Goal: Task Accomplishment & Management: Manage account settings

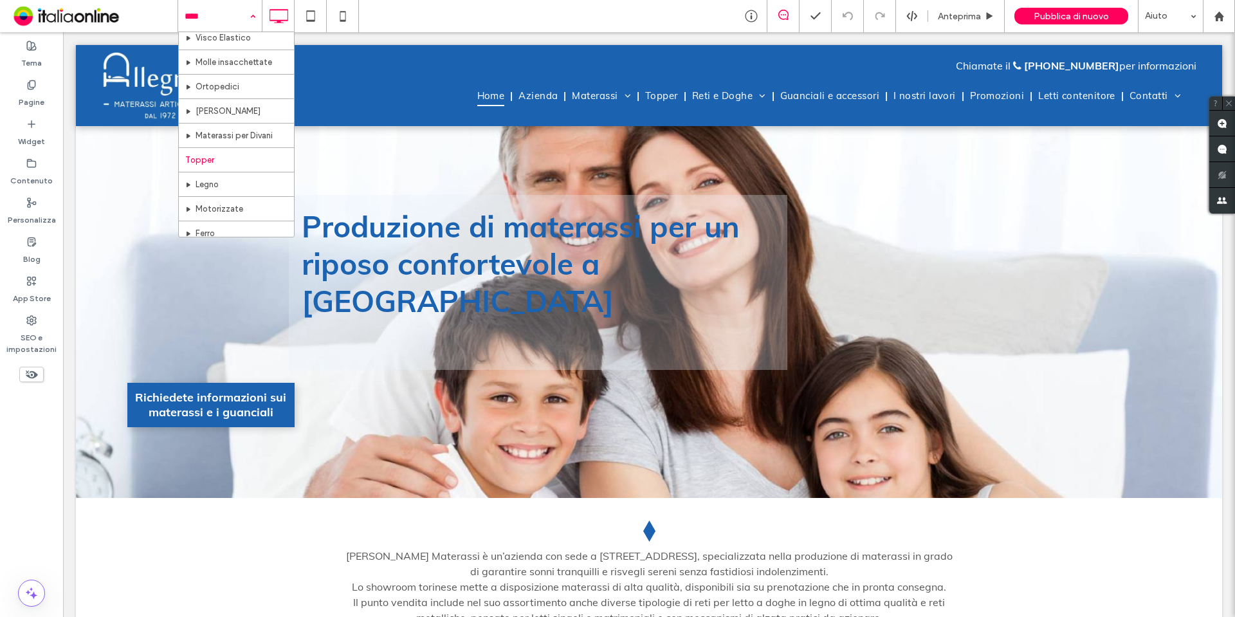
scroll to position [257, 0]
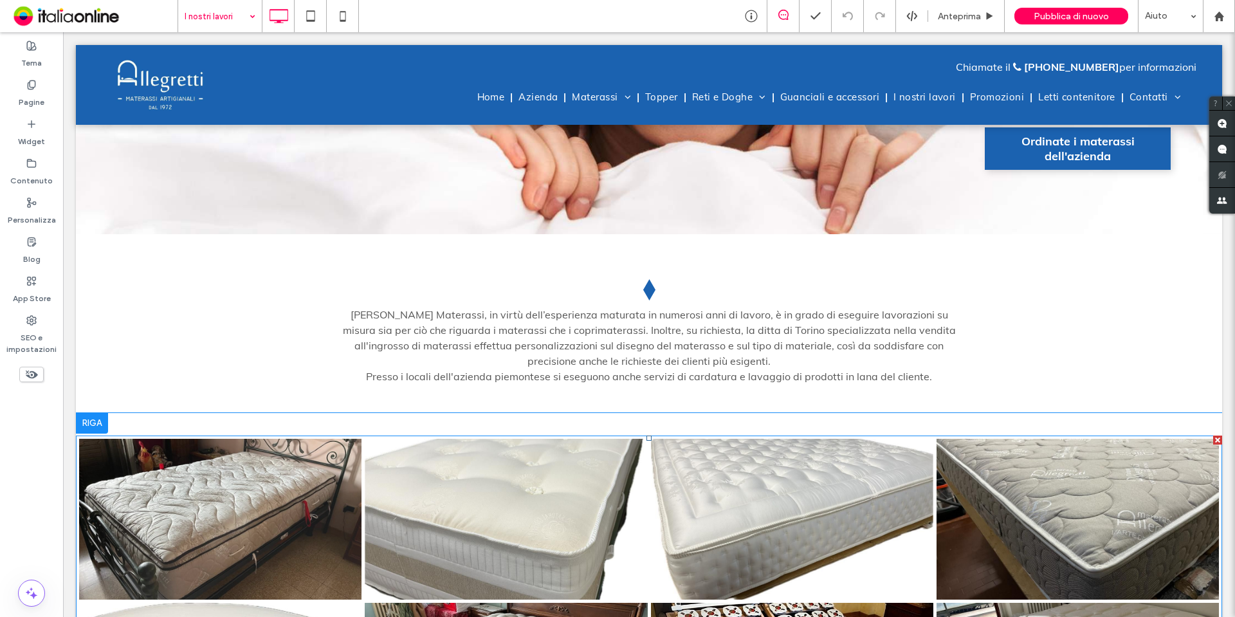
scroll to position [257, 0]
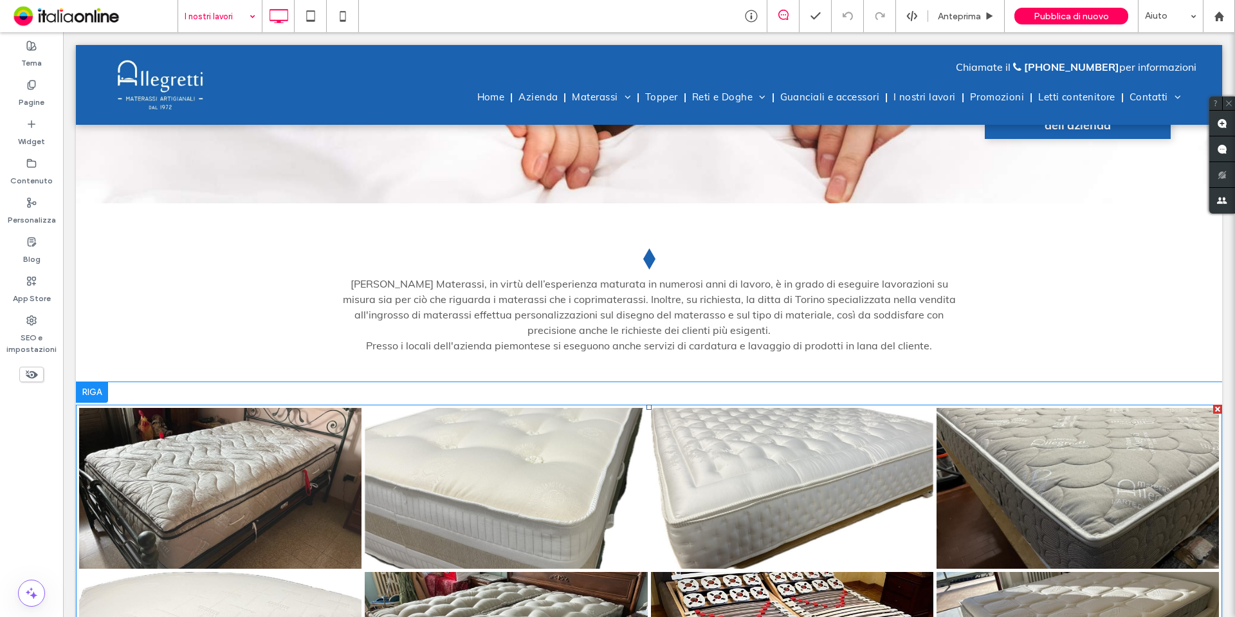
click at [261, 408] on link at bounding box center [220, 488] width 282 height 161
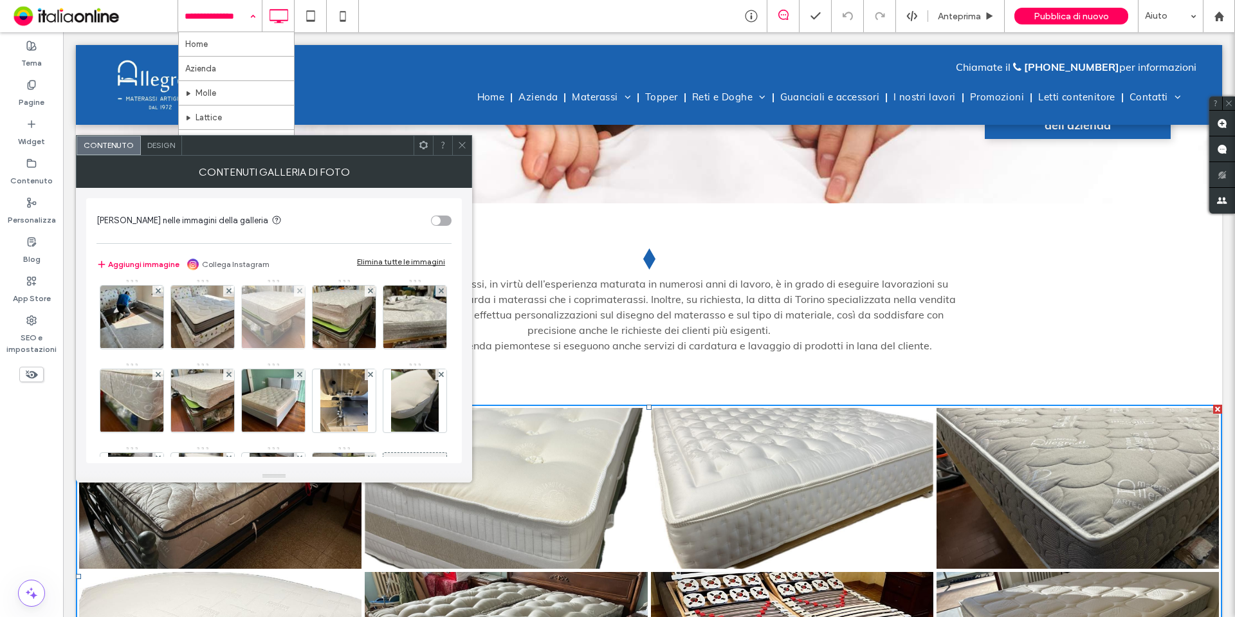
scroll to position [505, 0]
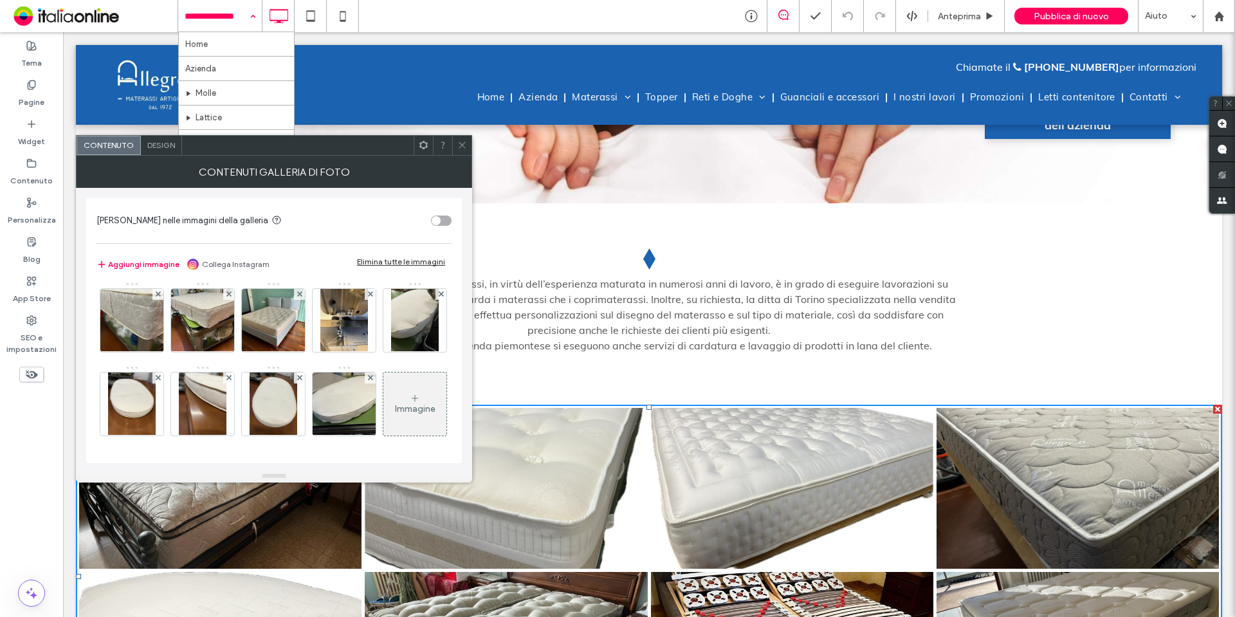
click at [395, 407] on div "Immagine" at bounding box center [415, 408] width 41 height 11
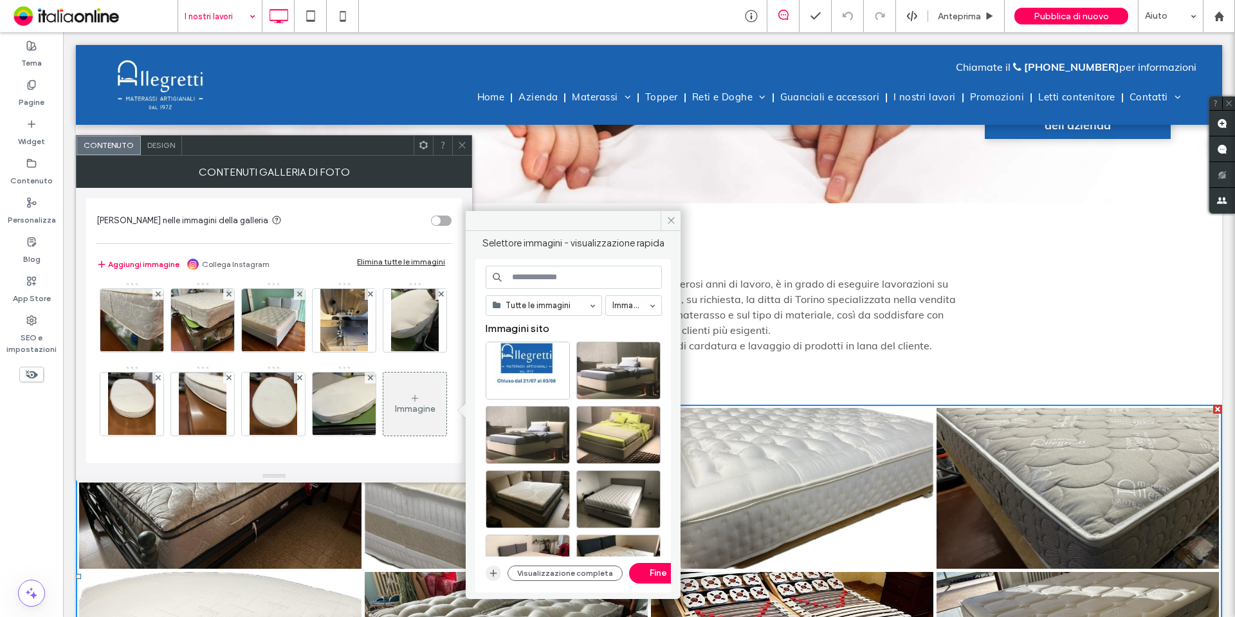
click at [488, 573] on icon "button" at bounding box center [493, 573] width 10 height 10
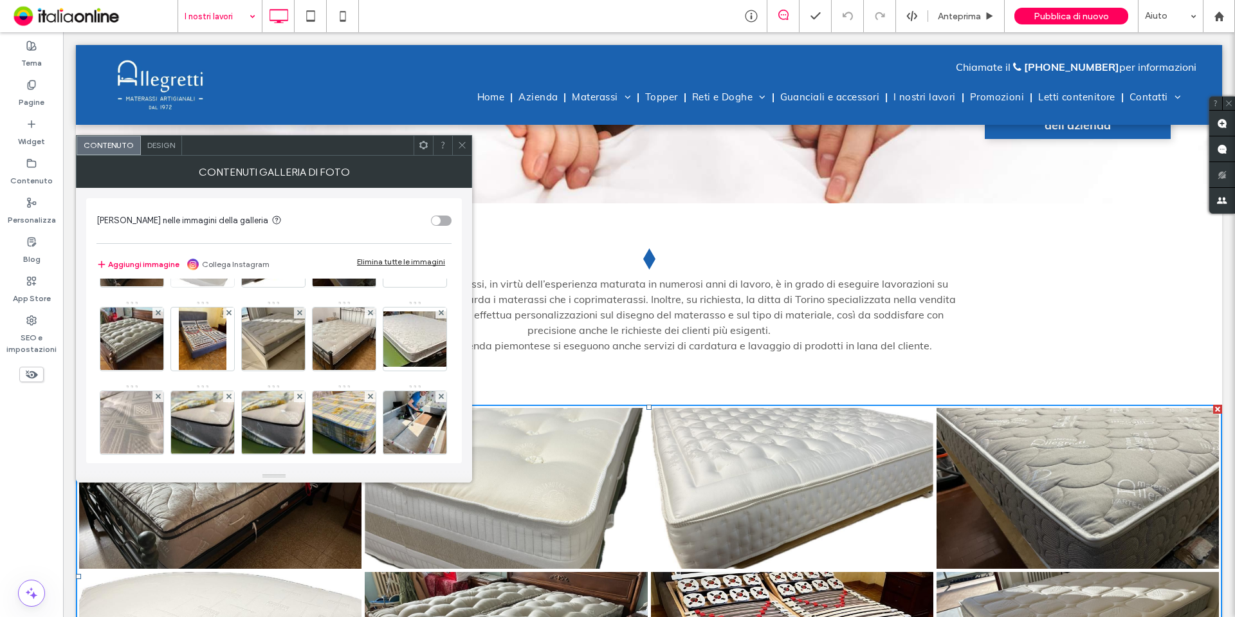
scroll to position [0, 0]
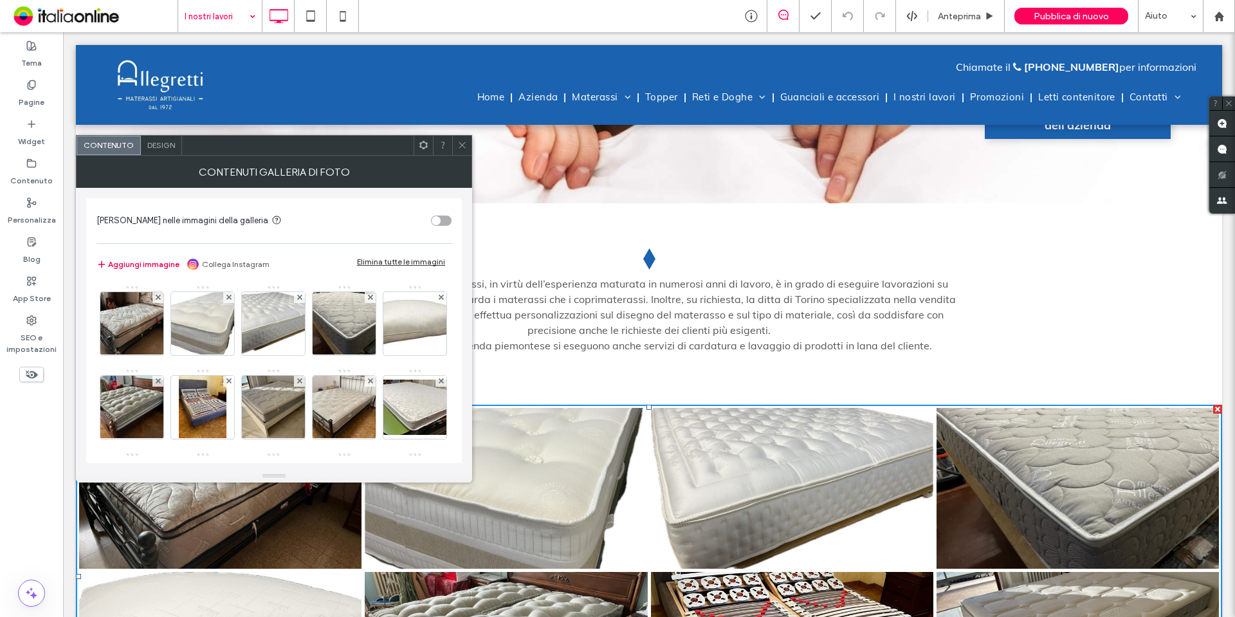
click at [132, 263] on button "Aggiungi immagine" at bounding box center [137, 264] width 83 height 15
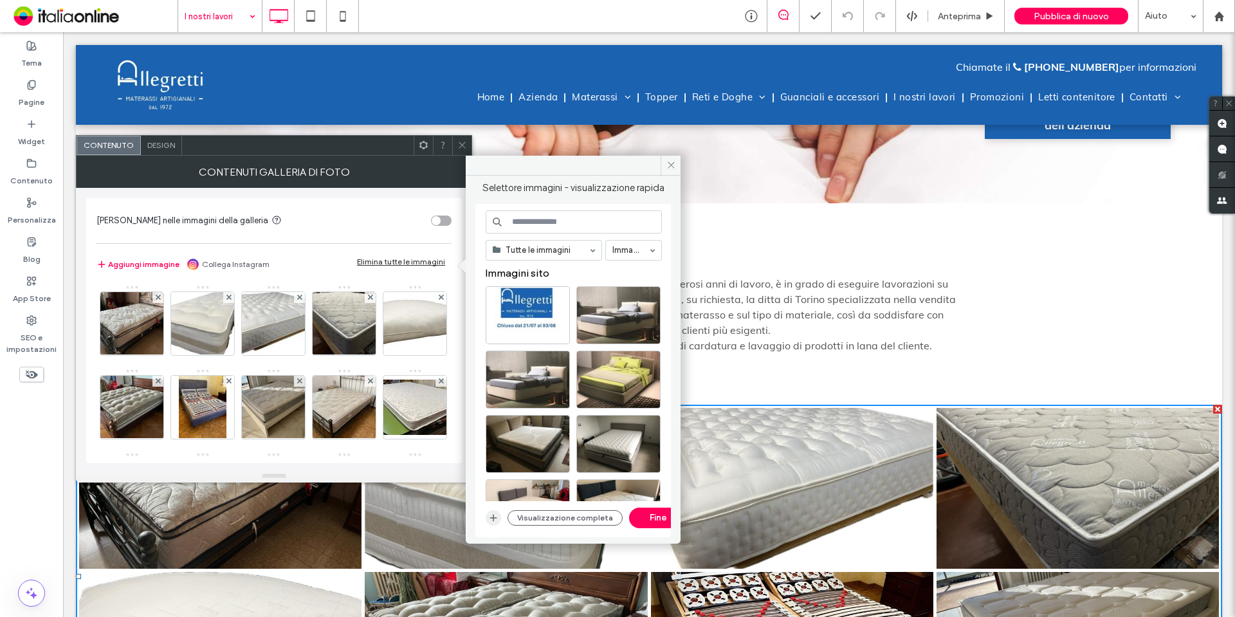
click at [492, 513] on icon "button" at bounding box center [493, 518] width 10 height 10
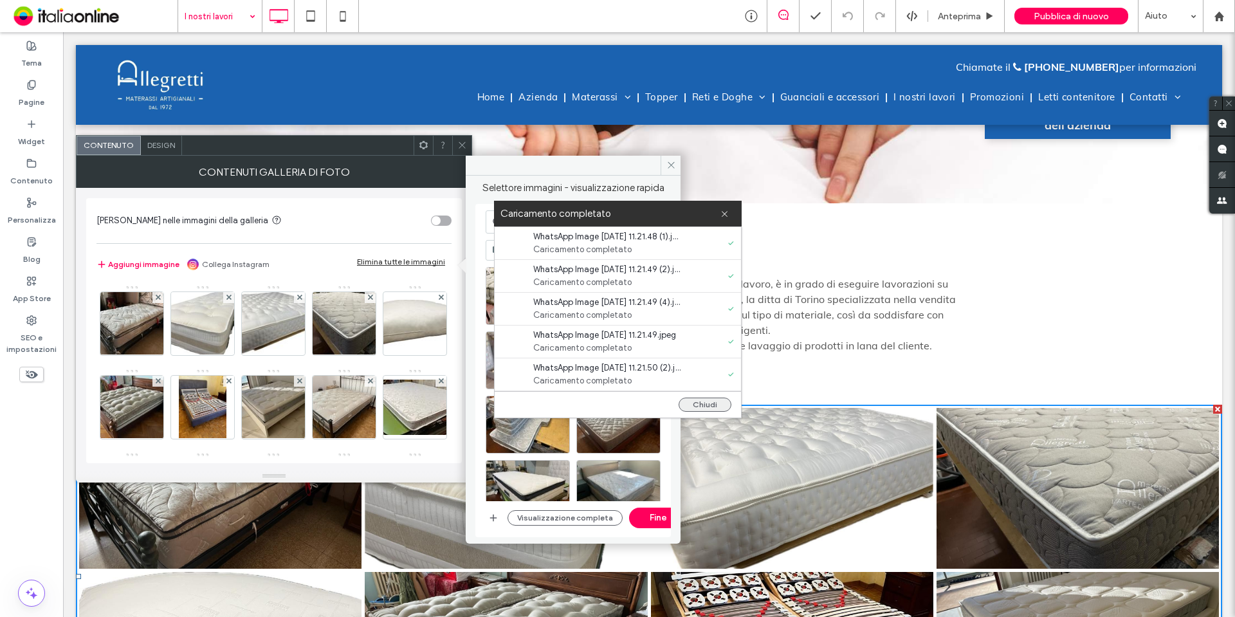
click at [705, 407] on button "Chiudi" at bounding box center [705, 405] width 53 height 14
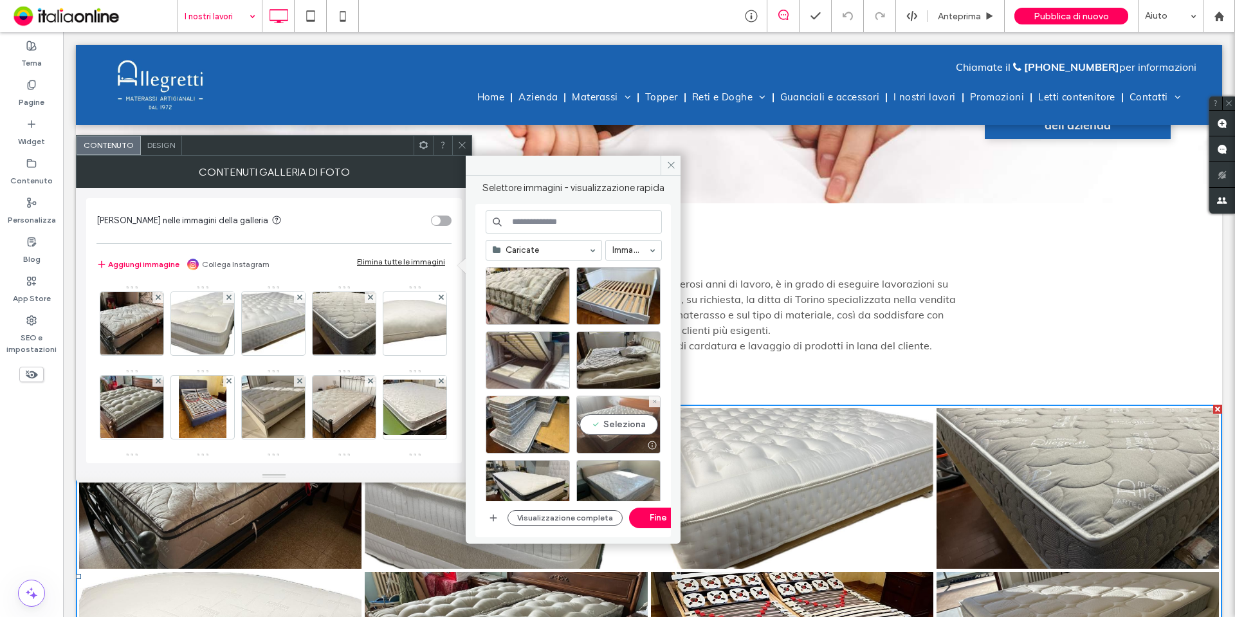
click at [609, 425] on div "Seleziona" at bounding box center [618, 425] width 84 height 58
click at [531, 282] on div "Seleziona" at bounding box center [528, 296] width 84 height 58
click at [610, 404] on div at bounding box center [618, 425] width 84 height 58
click at [607, 418] on div "Seleziona" at bounding box center [618, 425] width 84 height 58
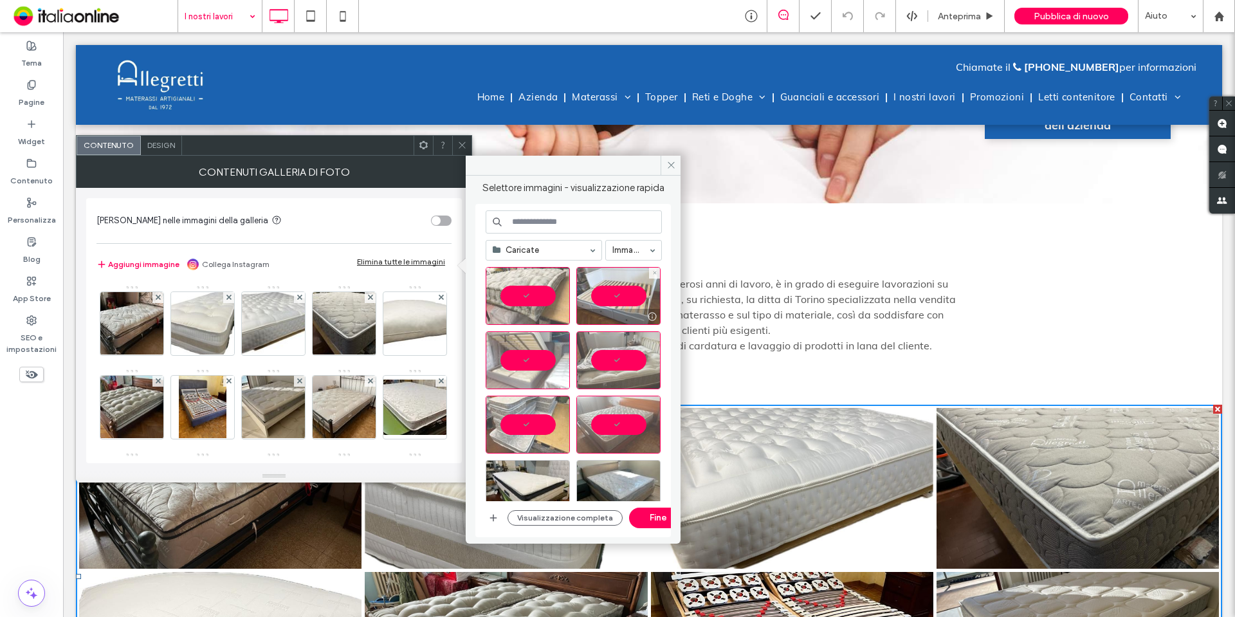
scroll to position [129, 0]
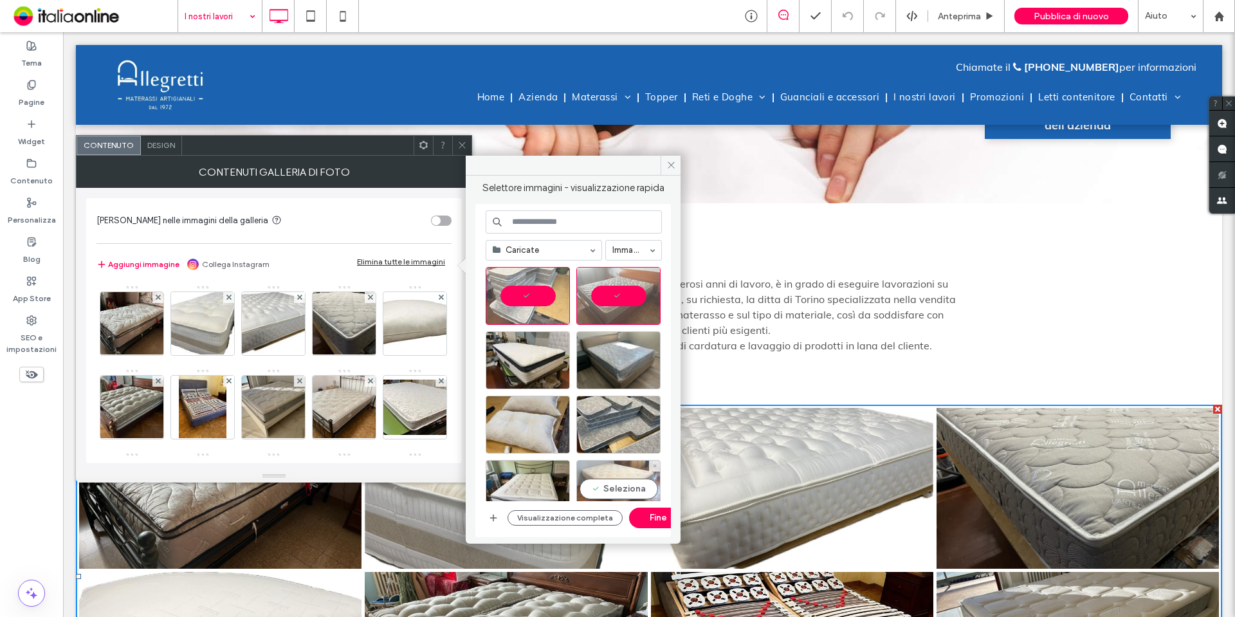
click at [625, 480] on div "Seleziona" at bounding box center [618, 489] width 84 height 58
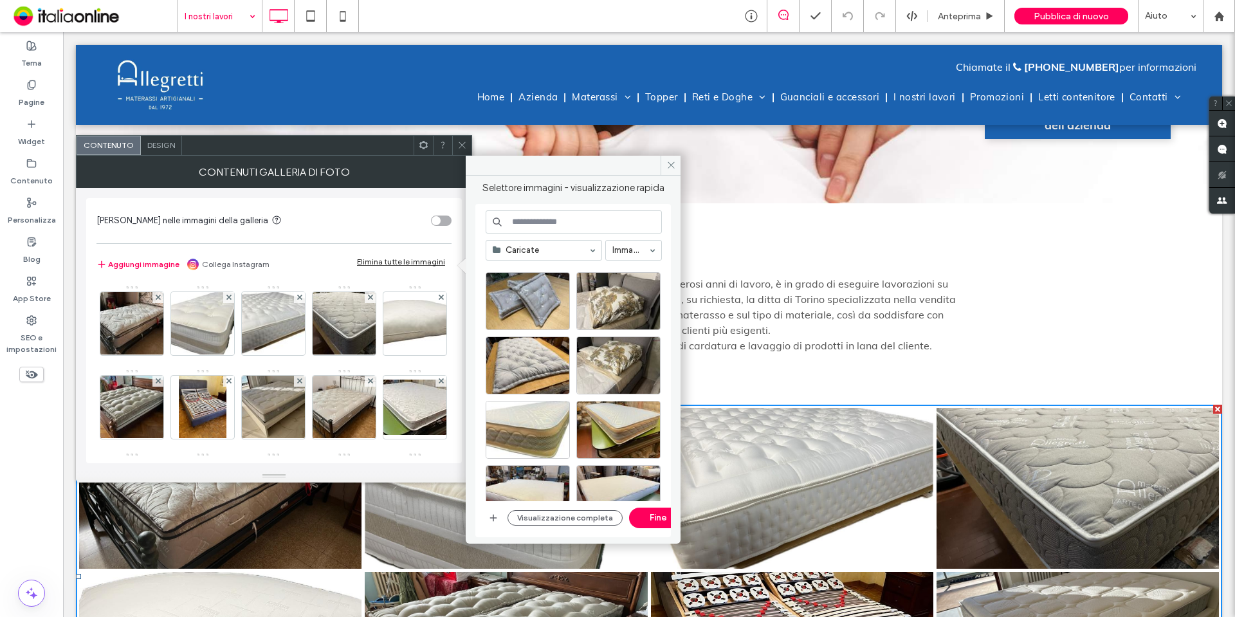
scroll to position [386, 0]
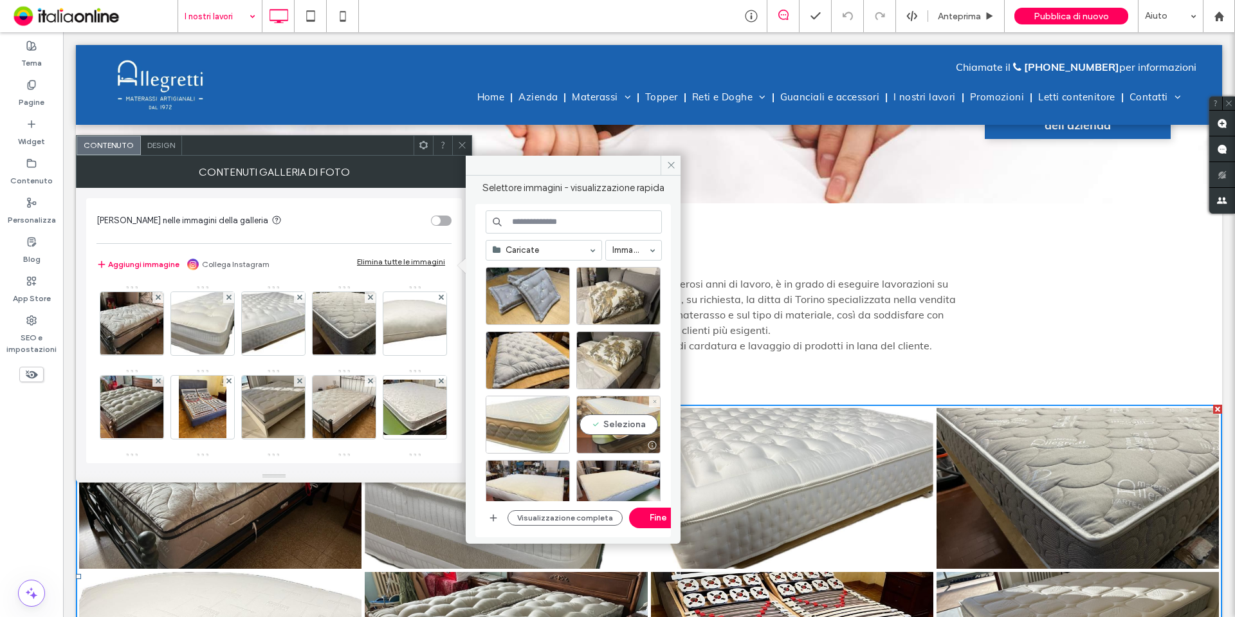
click at [623, 427] on div "Seleziona" at bounding box center [618, 425] width 84 height 58
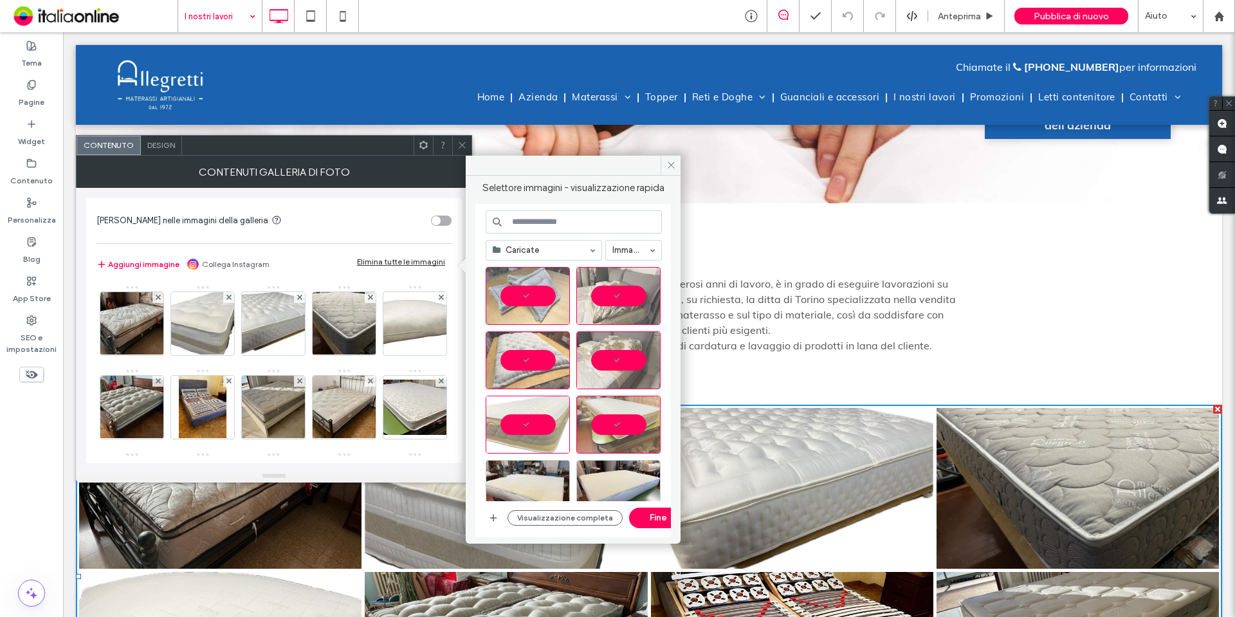
scroll to position [515, 0]
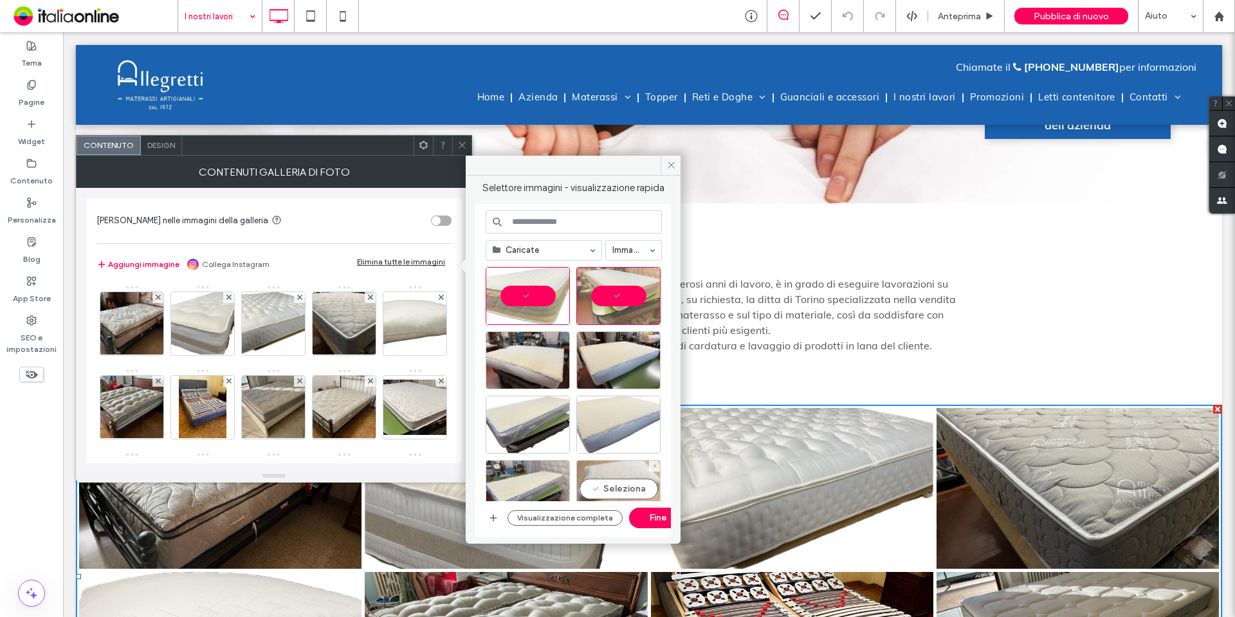
click at [618, 485] on div "Seleziona" at bounding box center [618, 489] width 84 height 58
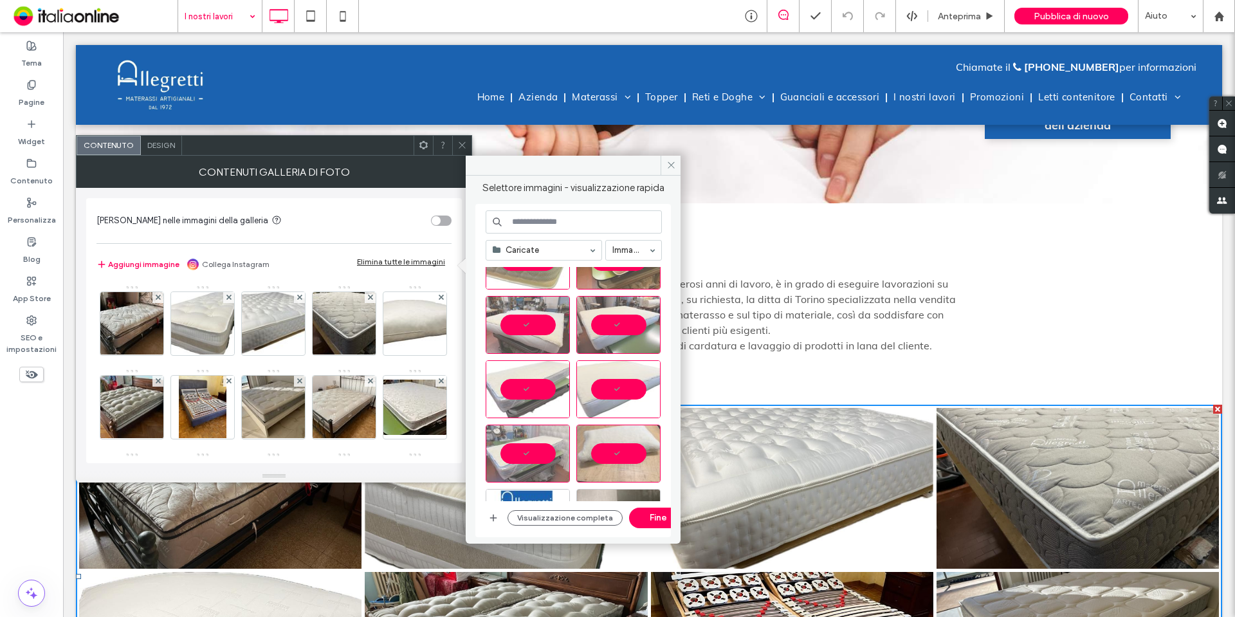
scroll to position [679, 0]
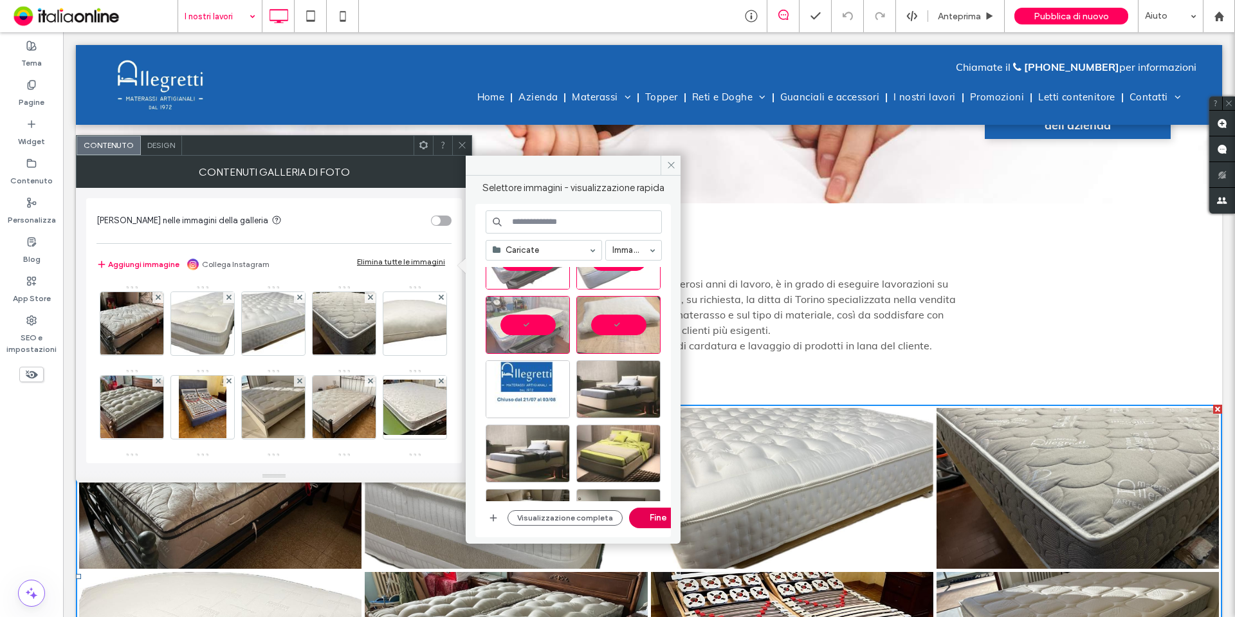
click at [646, 517] on button "Fine" at bounding box center [658, 518] width 58 height 21
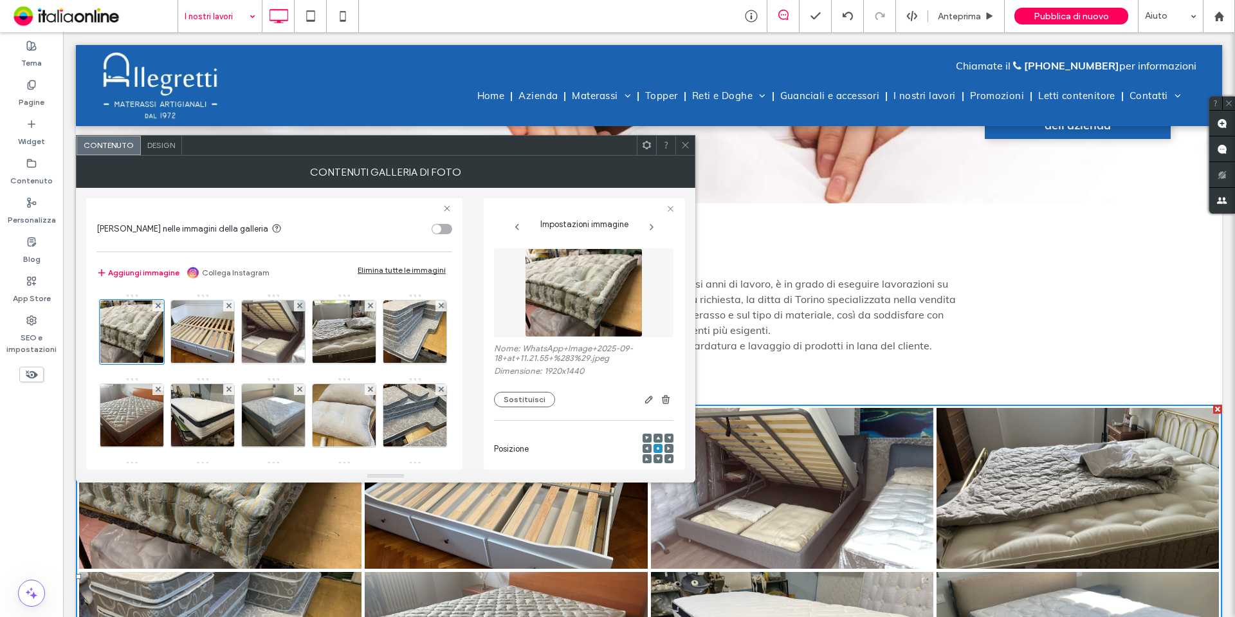
click at [687, 145] on icon at bounding box center [686, 145] width 10 height 10
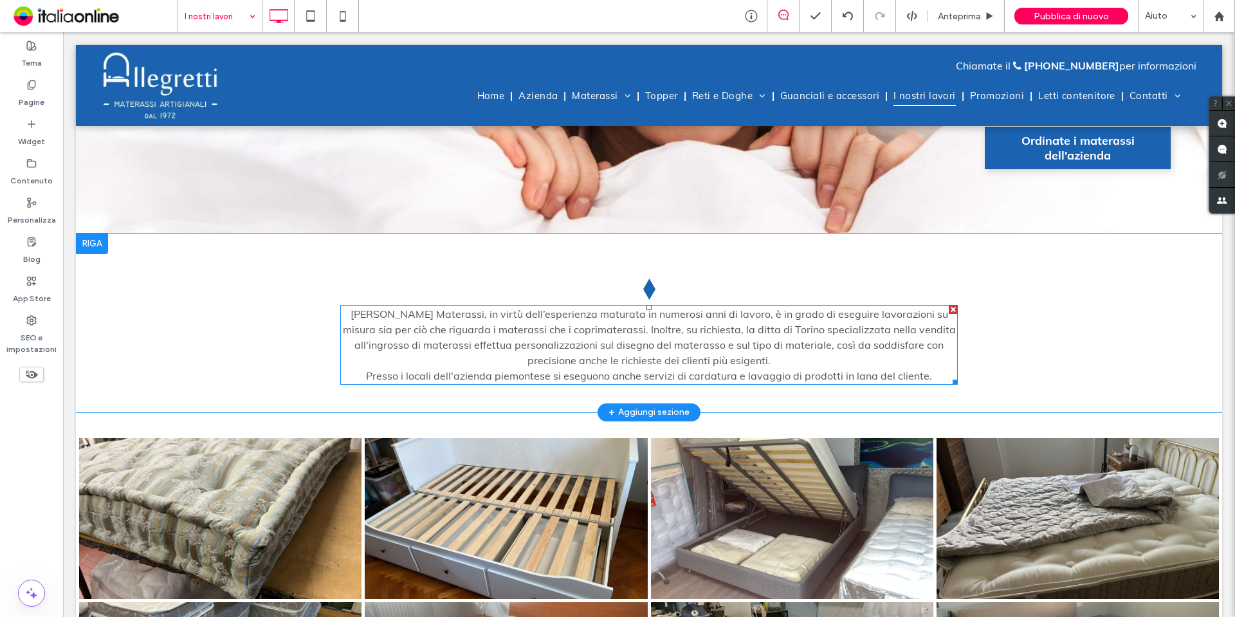
scroll to position [257, 0]
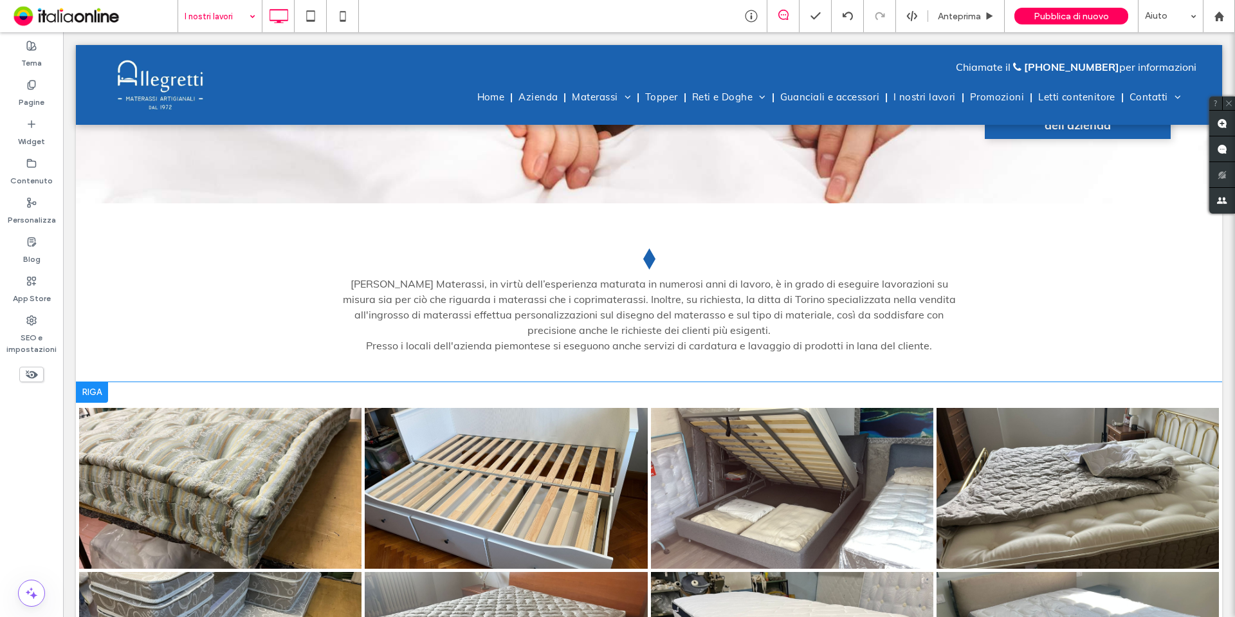
click at [94, 382] on div at bounding box center [92, 392] width 32 height 21
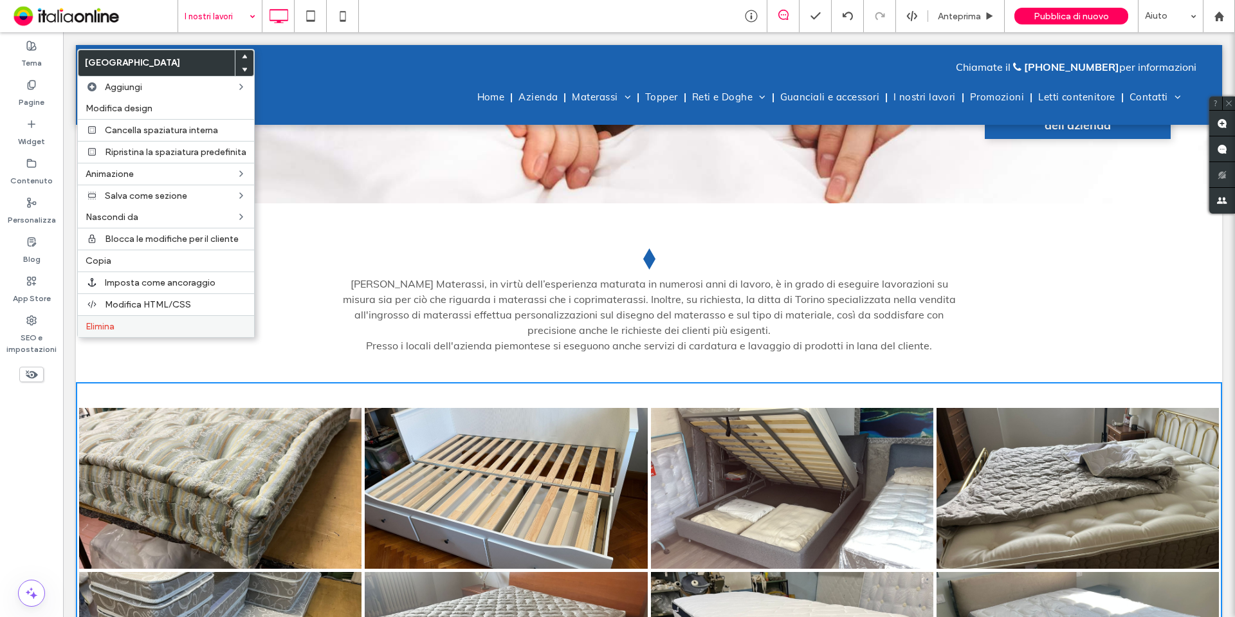
click at [133, 319] on div "Elimina" at bounding box center [166, 326] width 176 height 22
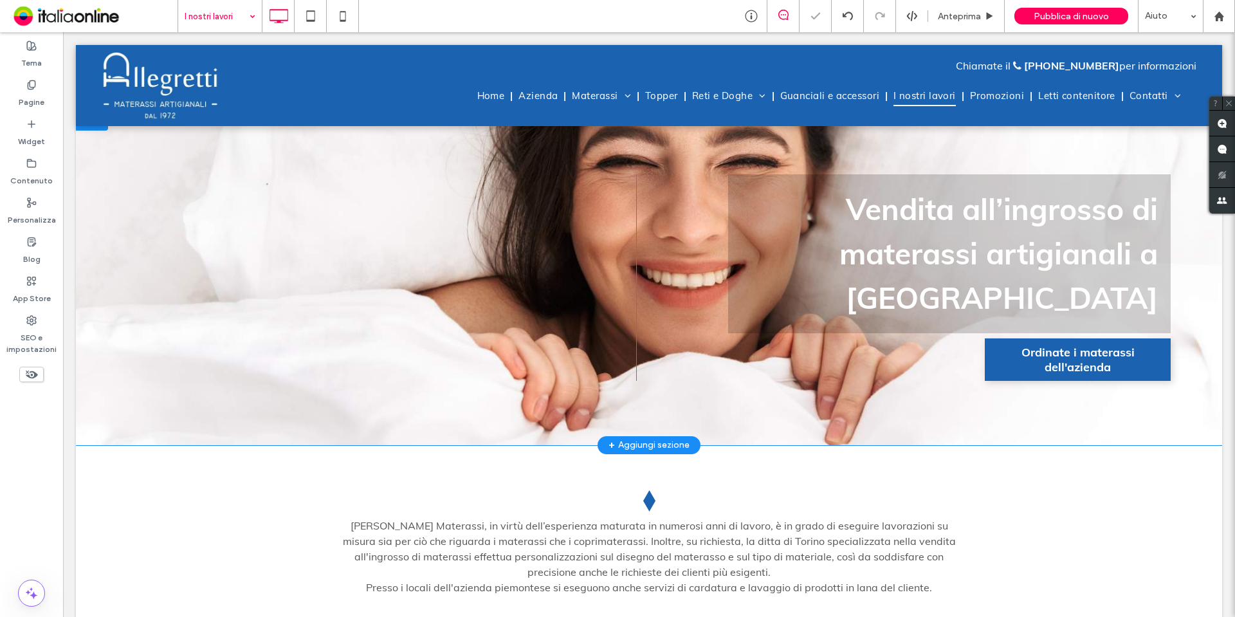
scroll to position [0, 0]
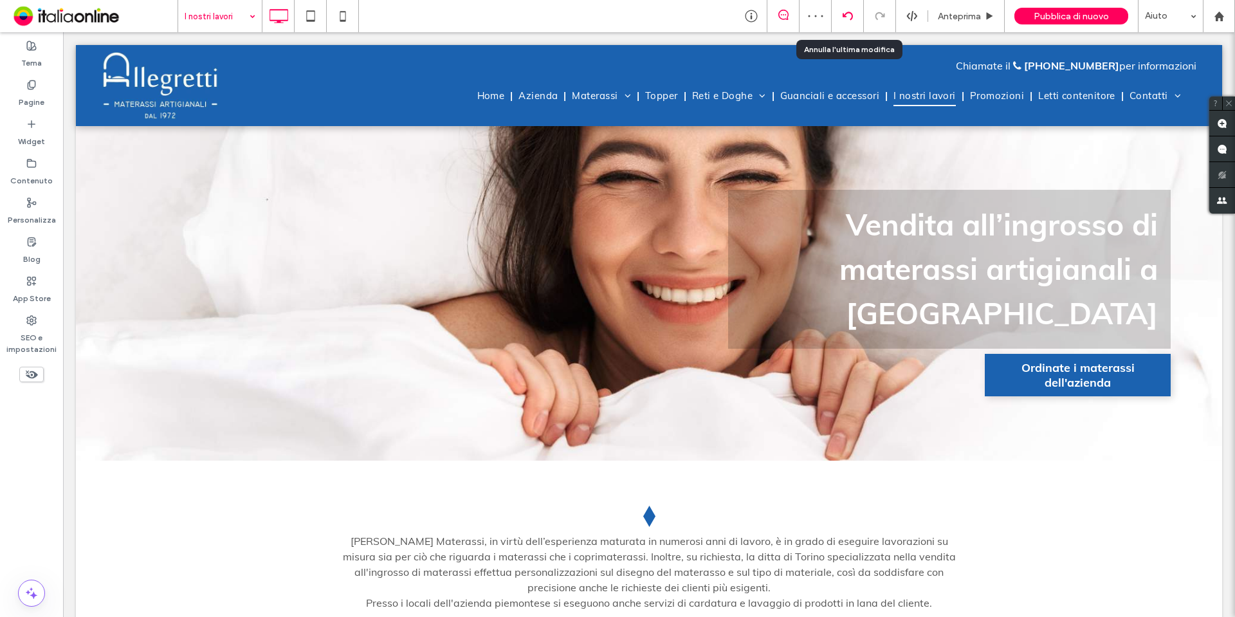
drag, startPoint x: 853, startPoint y: 20, endPoint x: 761, endPoint y: 71, distance: 105.1
click at [853, 20] on icon at bounding box center [848, 16] width 10 height 10
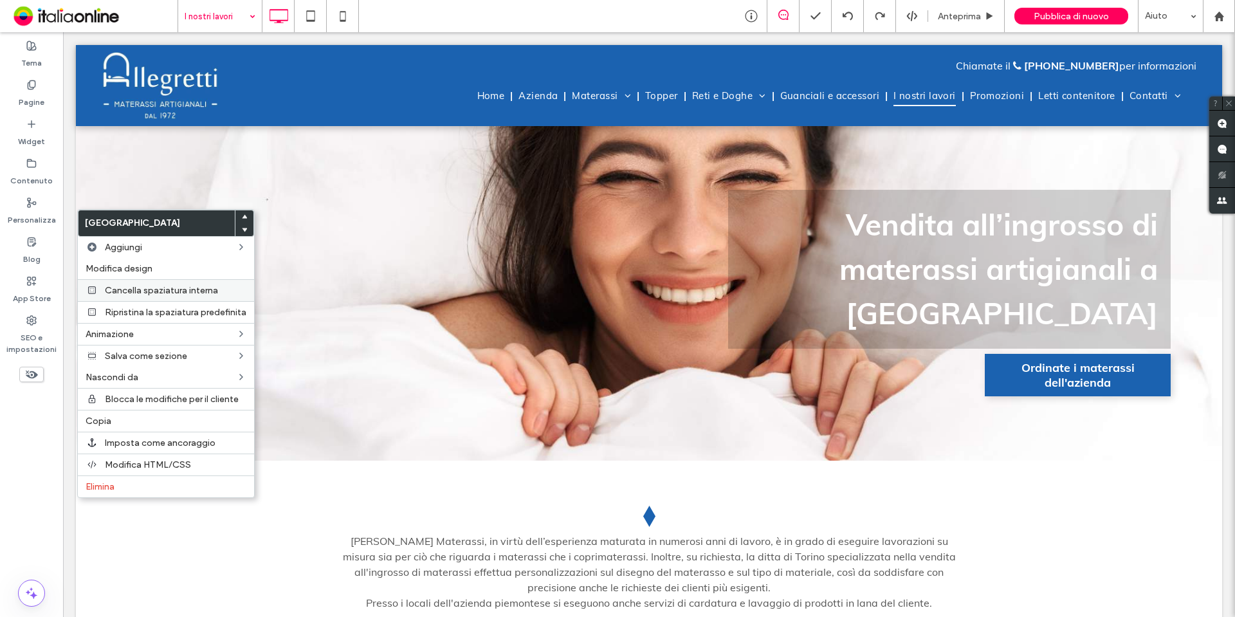
click at [158, 293] on span "Cancella spaziatura interna" at bounding box center [161, 290] width 113 height 11
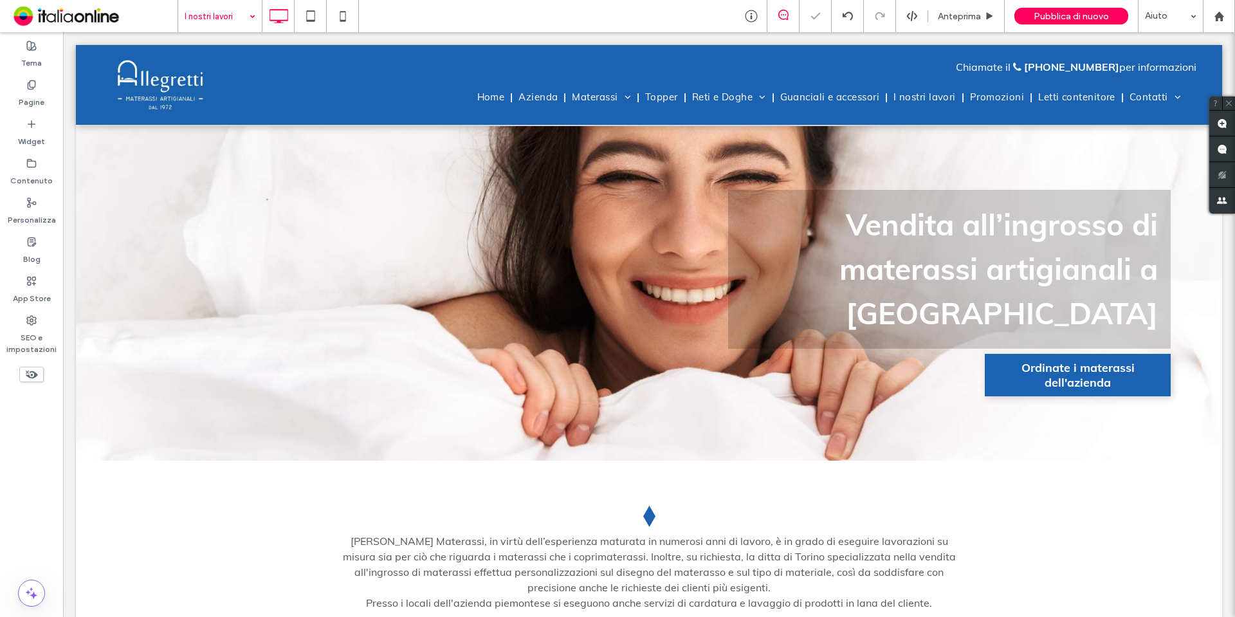
scroll to position [386, 0]
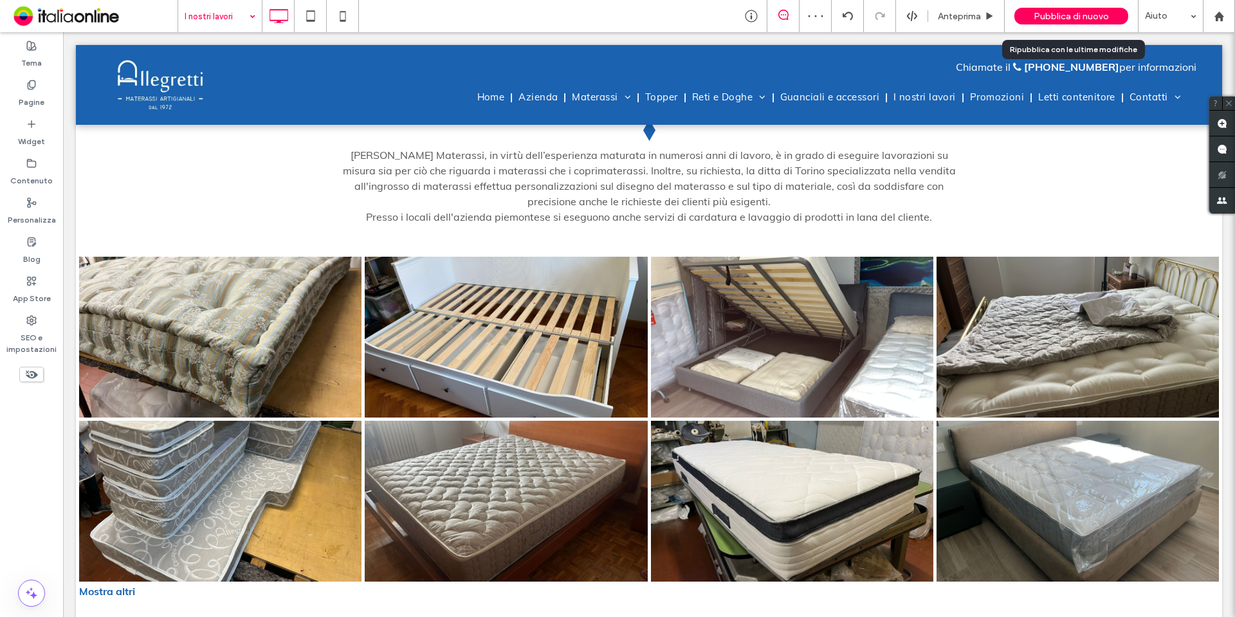
click at [1084, 16] on span "Pubblica di nuovo" at bounding box center [1071, 16] width 75 height 11
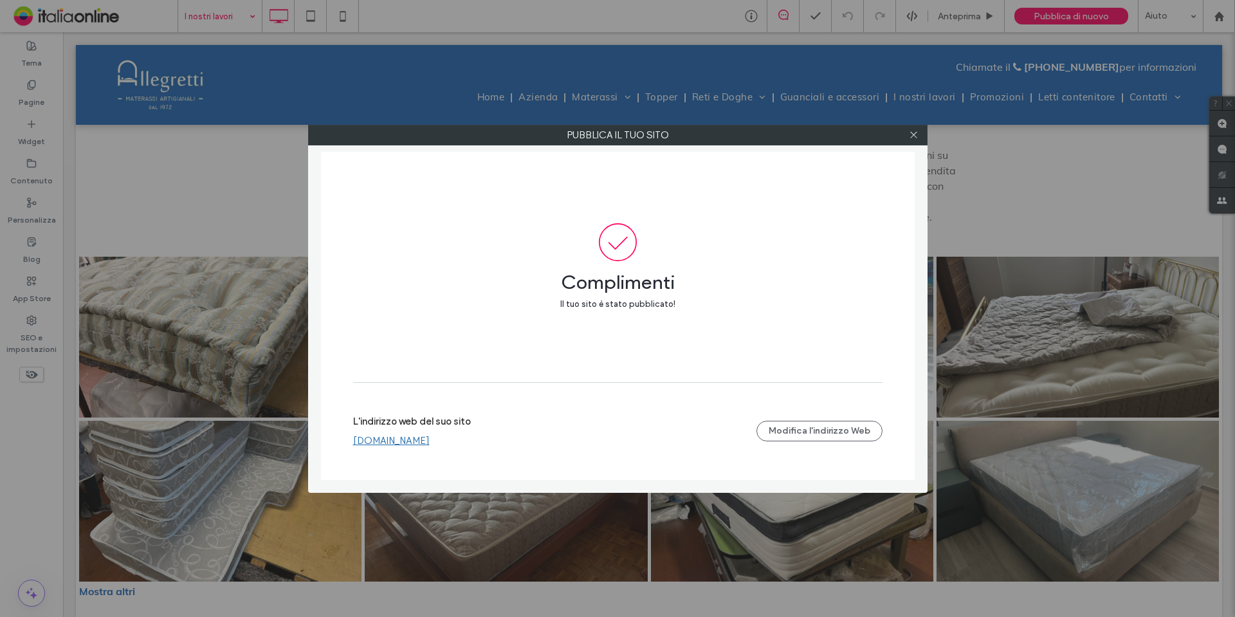
click at [454, 432] on label "L'indirizzo web del suo sito" at bounding box center [412, 425] width 118 height 19
click at [430, 439] on link "www.allegrettimaterassitorino.com" at bounding box center [391, 441] width 77 height 12
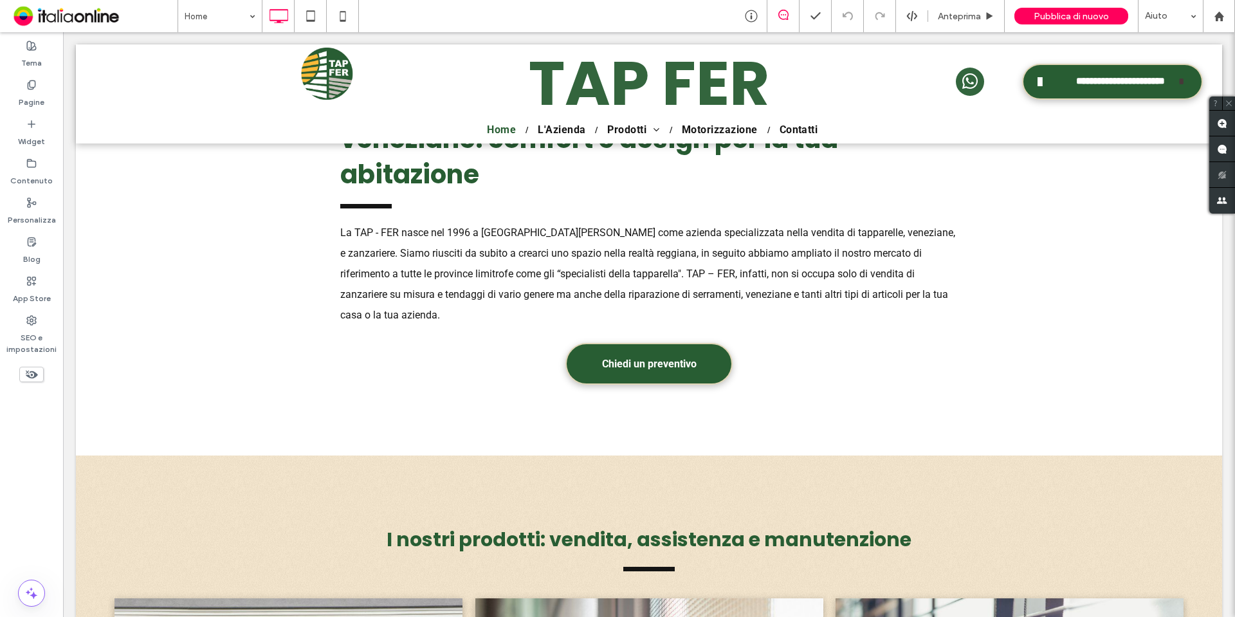
scroll to position [643, 0]
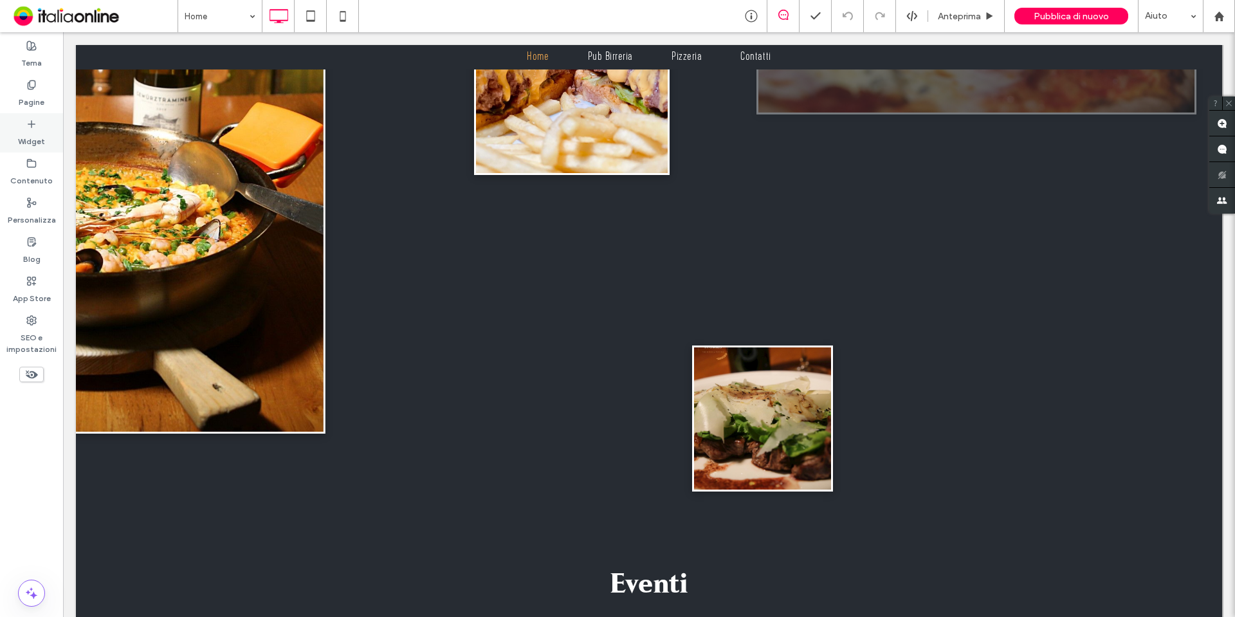
scroll to position [3622, 0]
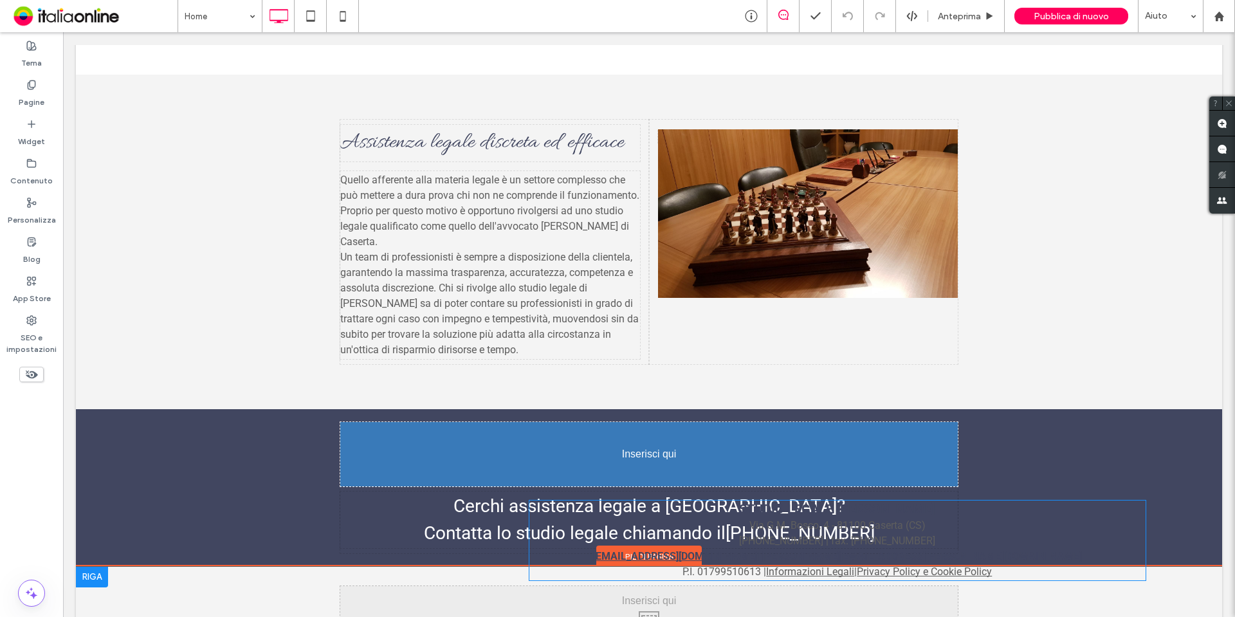
scroll to position [1168, 0]
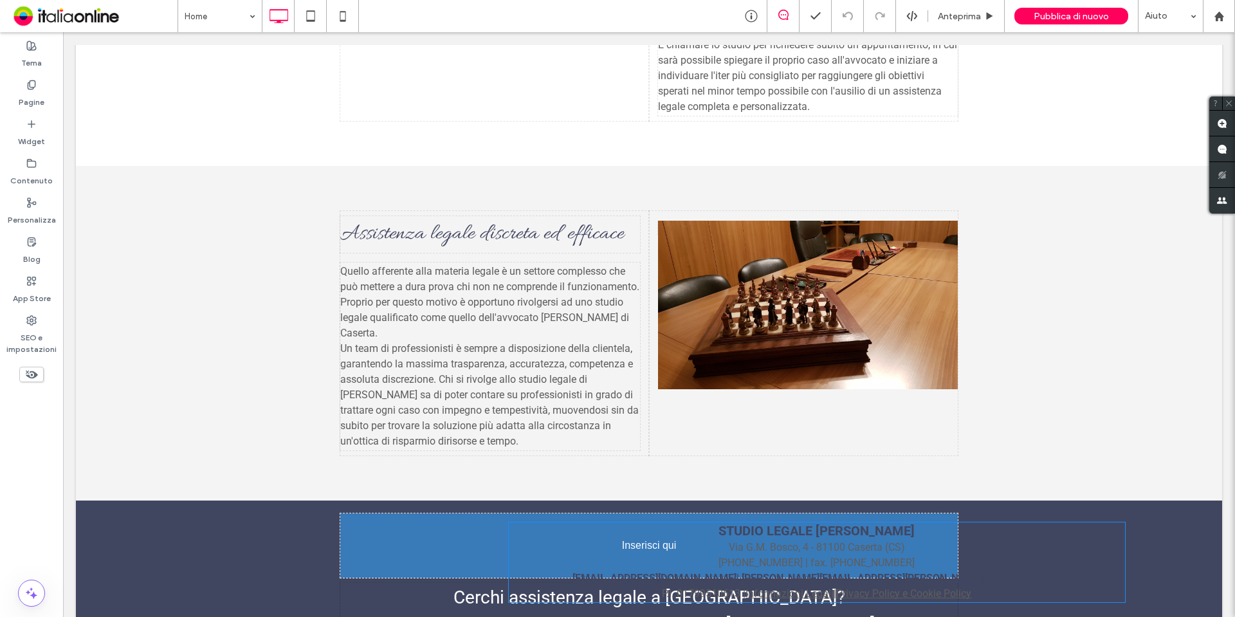
drag, startPoint x: 749, startPoint y: 488, endPoint x: 710, endPoint y: 483, distance: 39.6
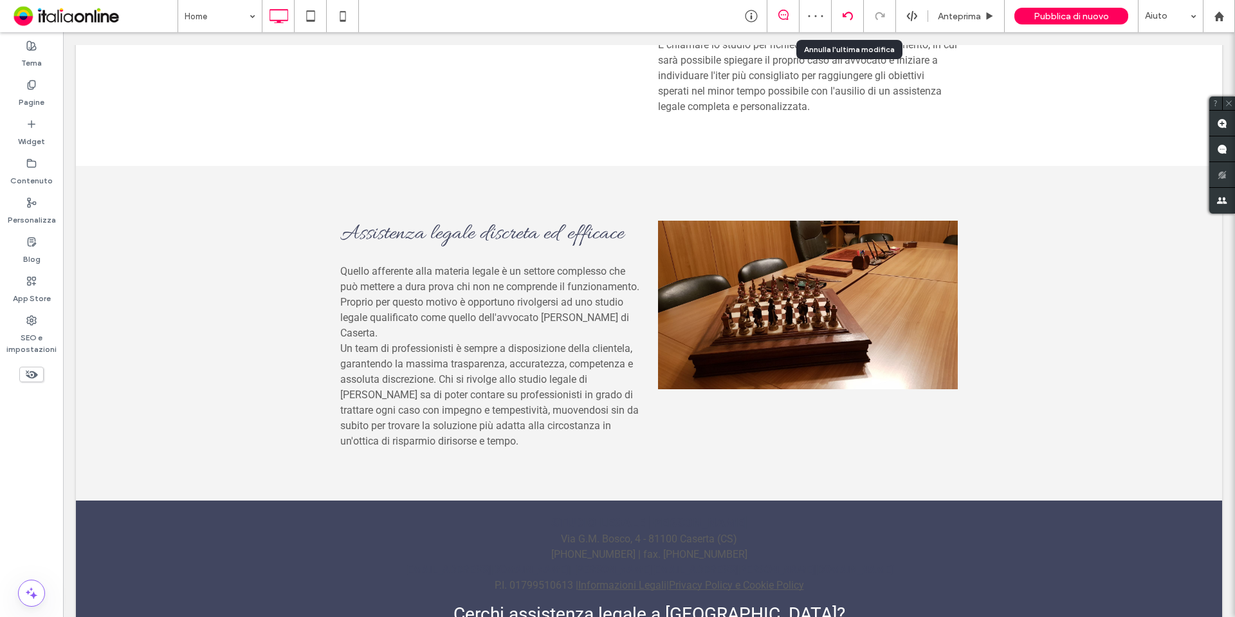
click at [848, 14] on icon at bounding box center [848, 16] width 10 height 10
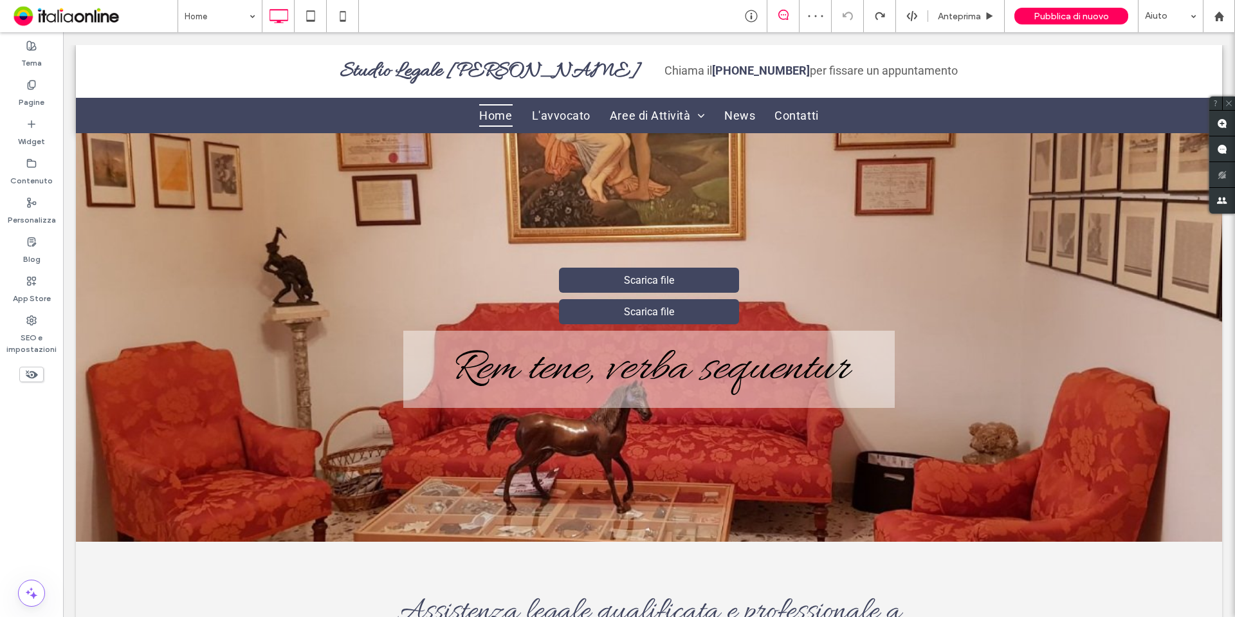
scroll to position [0, 0]
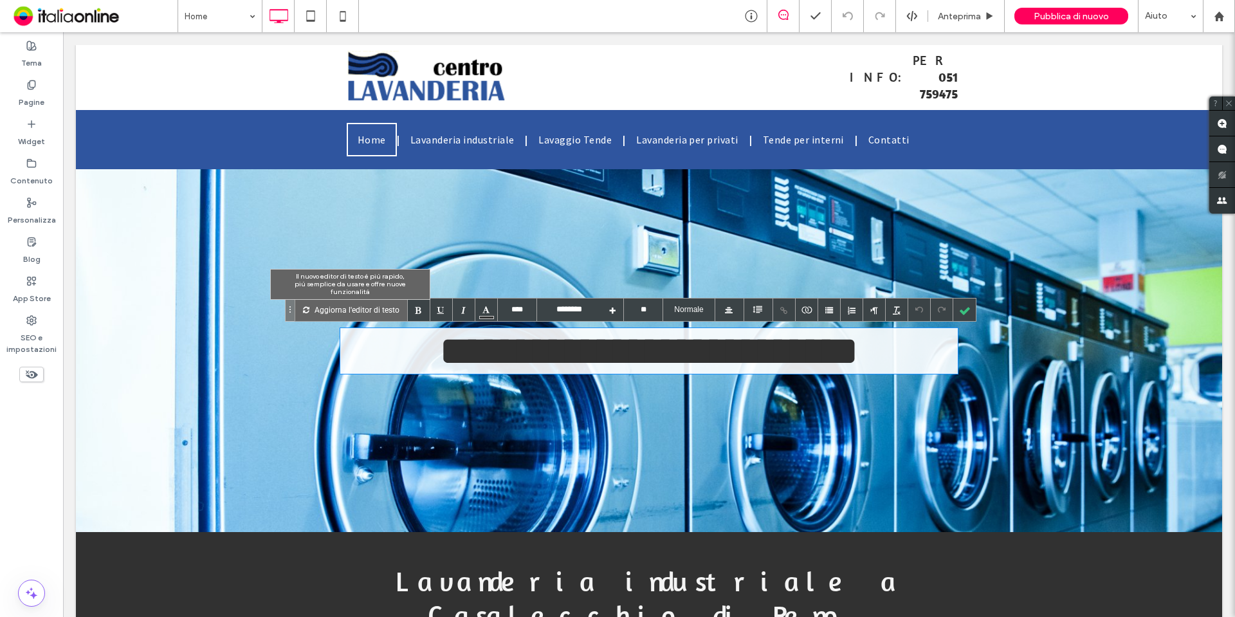
click at [353, 315] on p "Aggiorna l'editor di testo" at bounding box center [357, 309] width 85 height 23
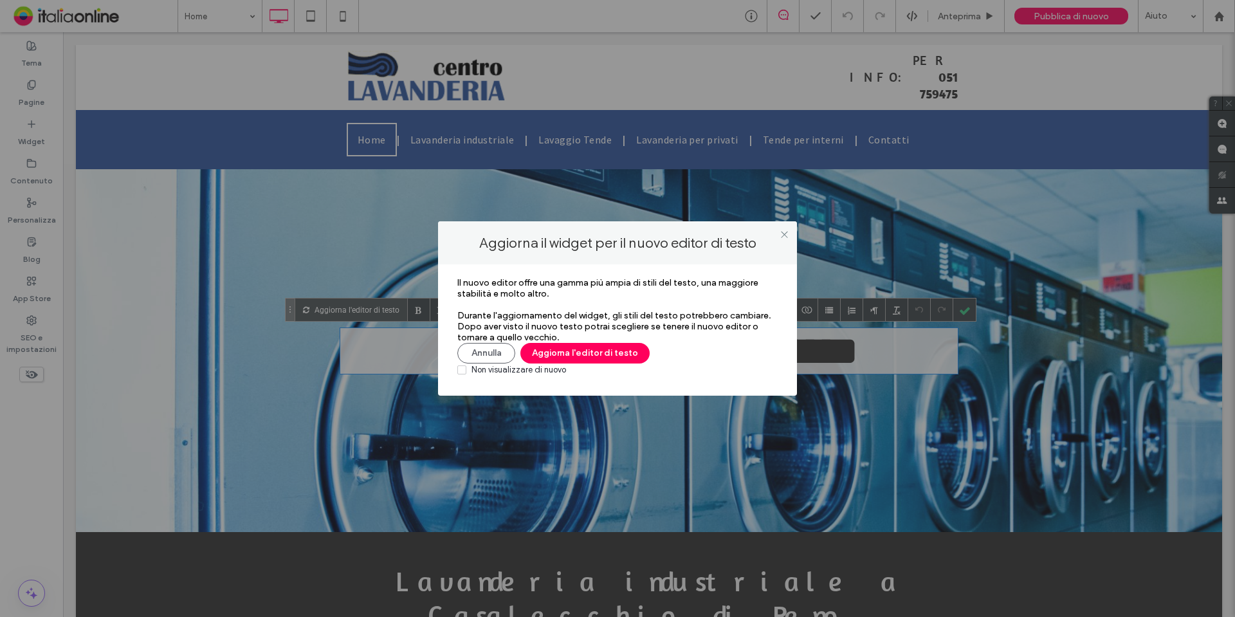
click at [517, 364] on div "Non visualizzare di nuovo" at bounding box center [519, 369] width 95 height 13
click at [567, 351] on button "Aggiorna l'editor di testo" at bounding box center [584, 353] width 129 height 21
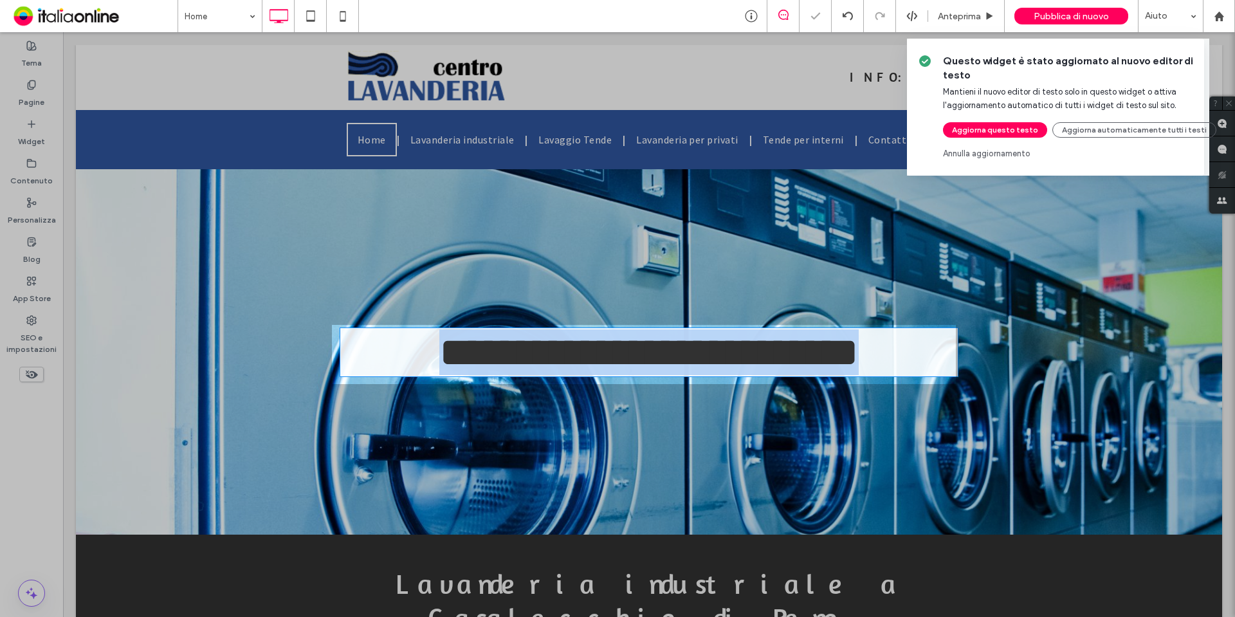
type input "********"
type input "**"
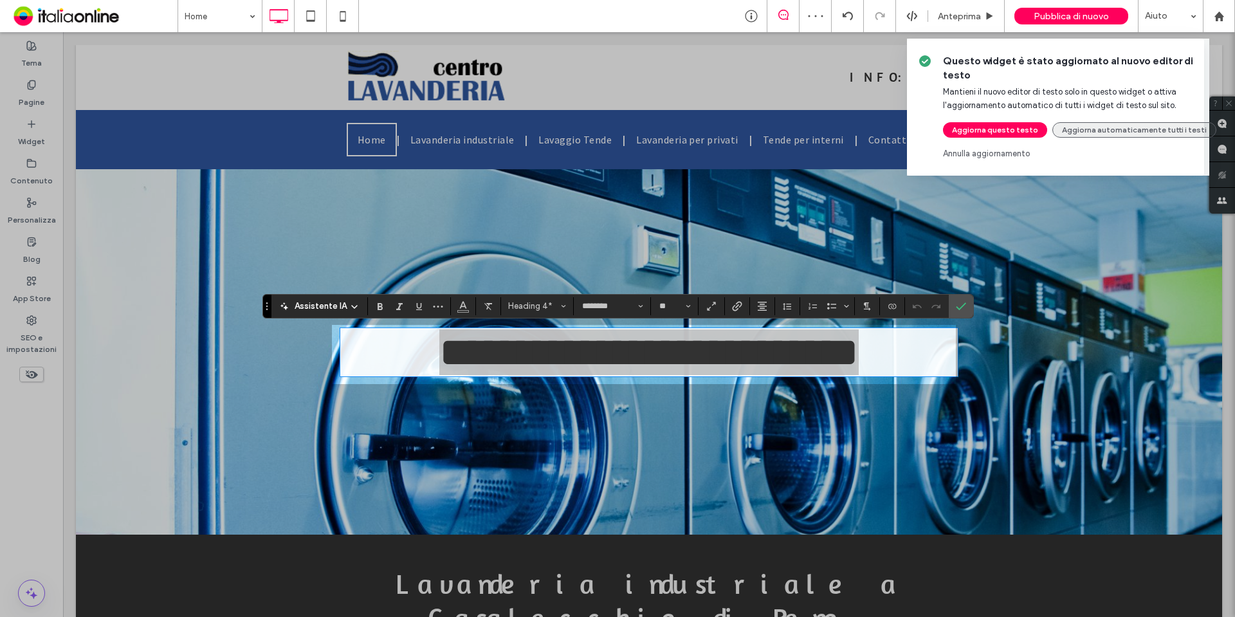
click at [1091, 127] on button "Aggiorna automaticamente tutti i testi" at bounding box center [1134, 129] width 164 height 15
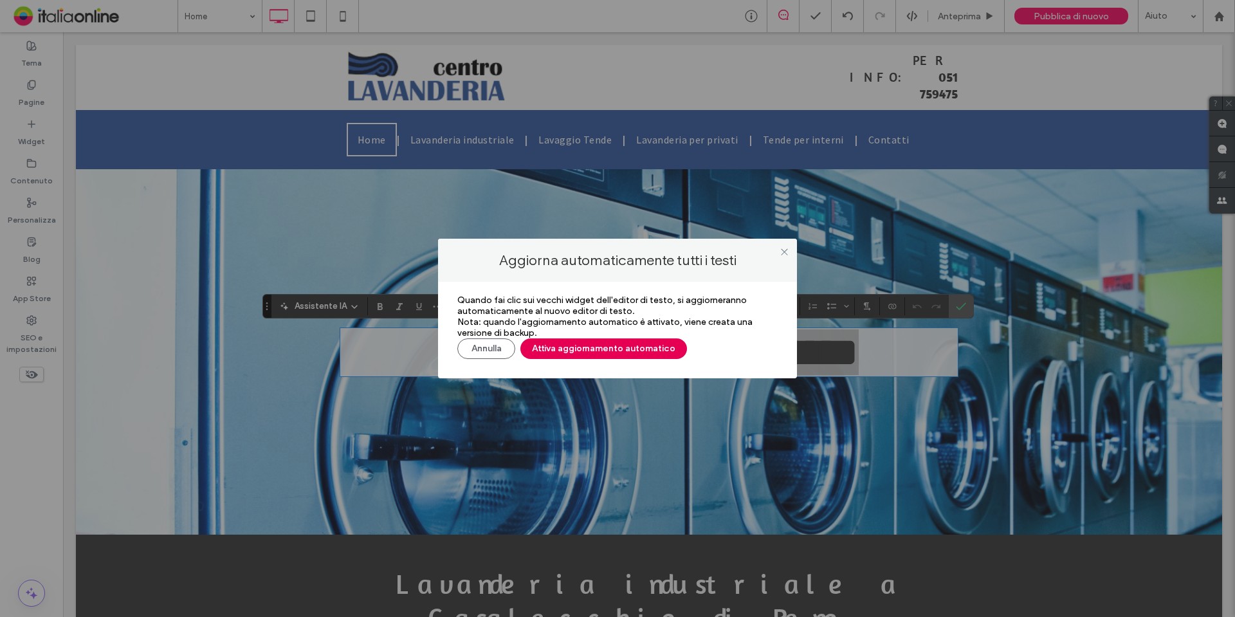
click at [619, 347] on button "Attiva aggiornamento automatico" at bounding box center [603, 348] width 167 height 21
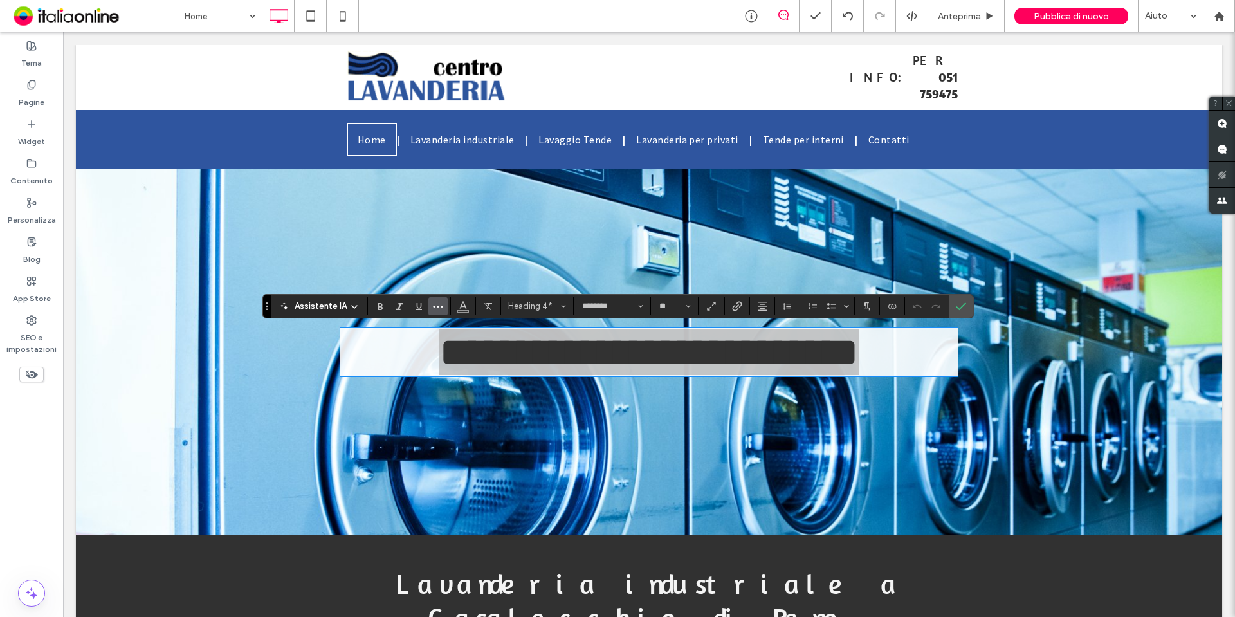
click at [430, 309] on button "Altro" at bounding box center [437, 306] width 19 height 18
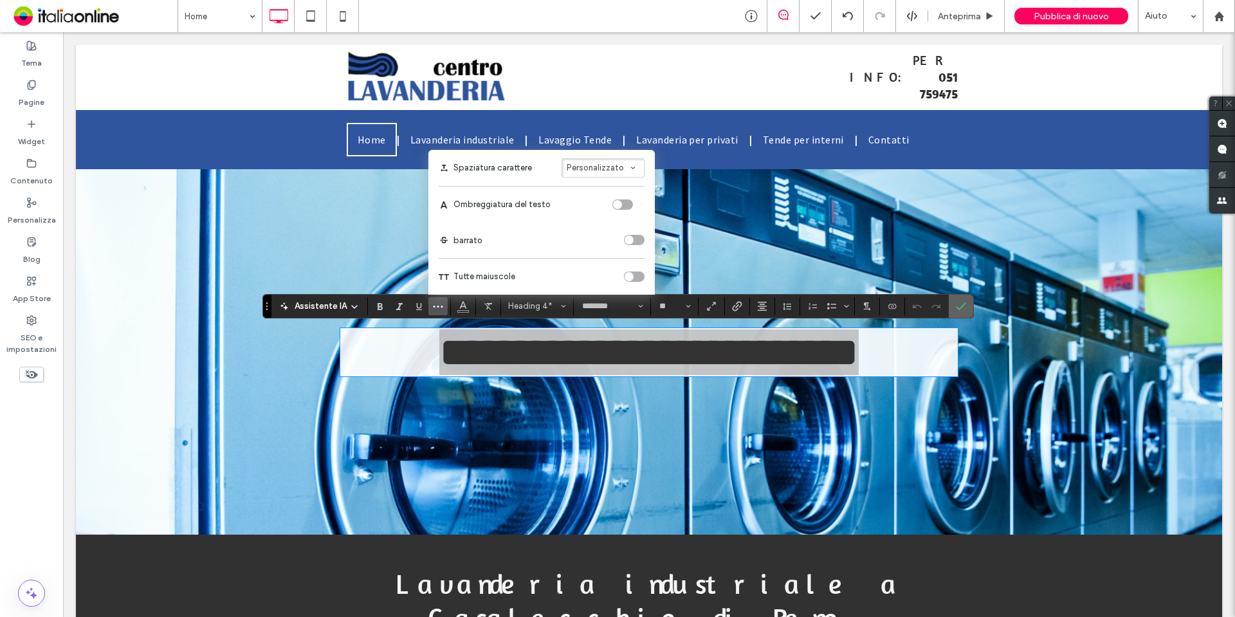
click at [963, 304] on use "Conferma" at bounding box center [961, 306] width 10 height 8
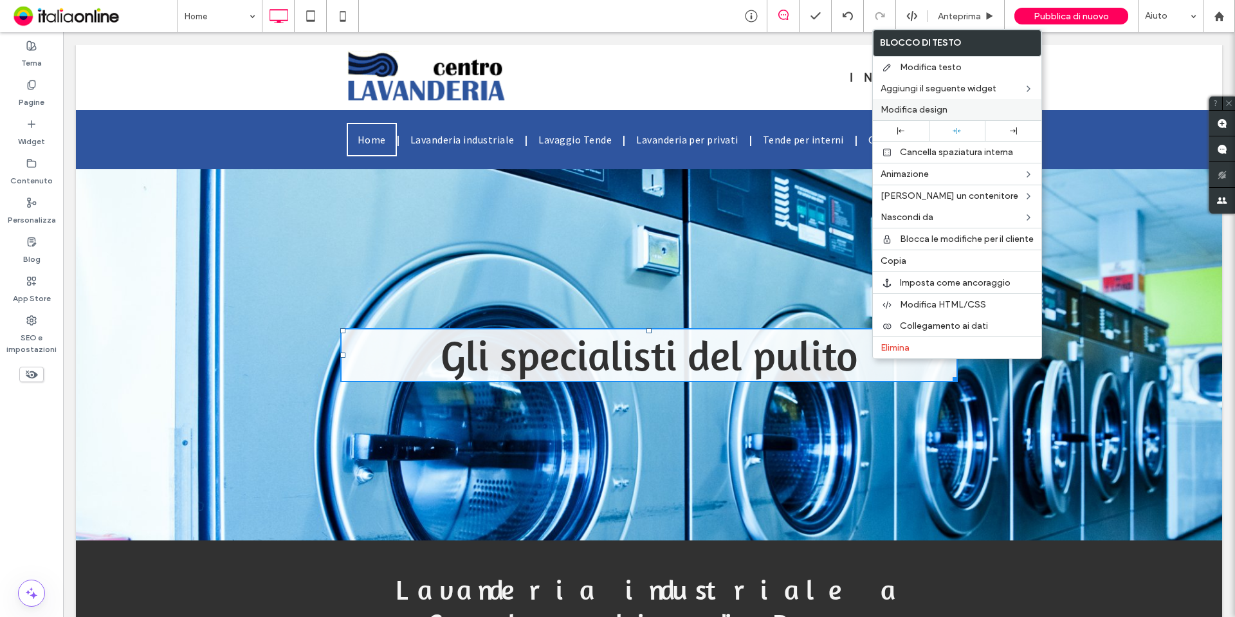
click at [964, 106] on label "Modifica design" at bounding box center [957, 109] width 153 height 11
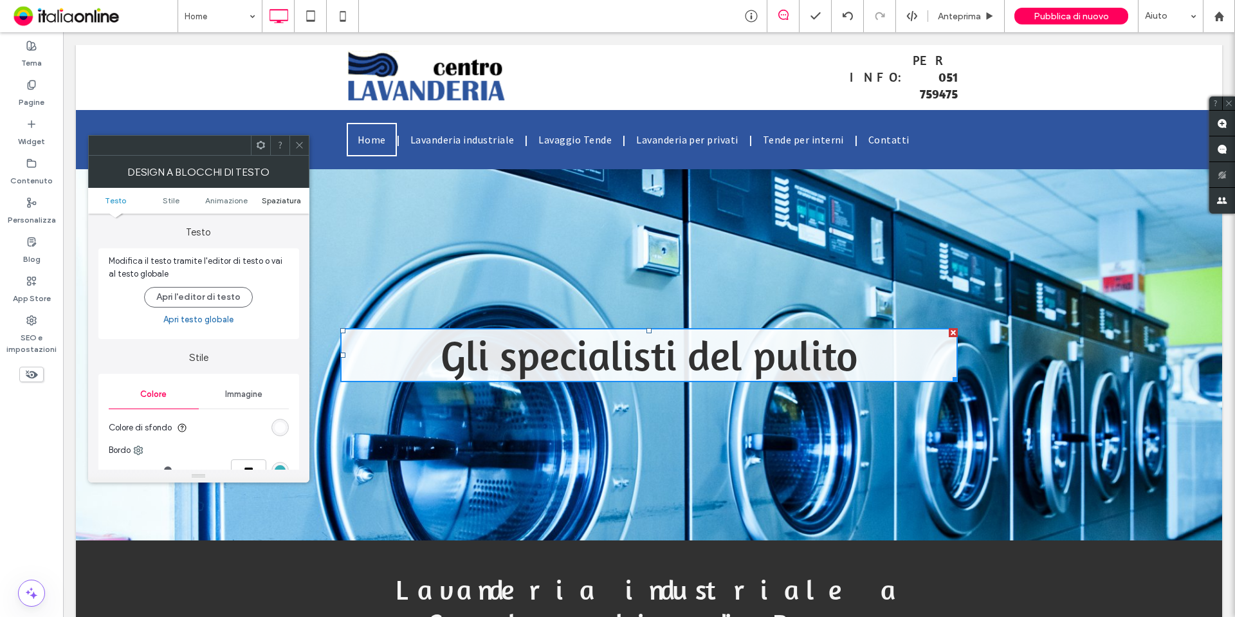
click at [287, 205] on span "Spaziatura" at bounding box center [281, 201] width 39 height 10
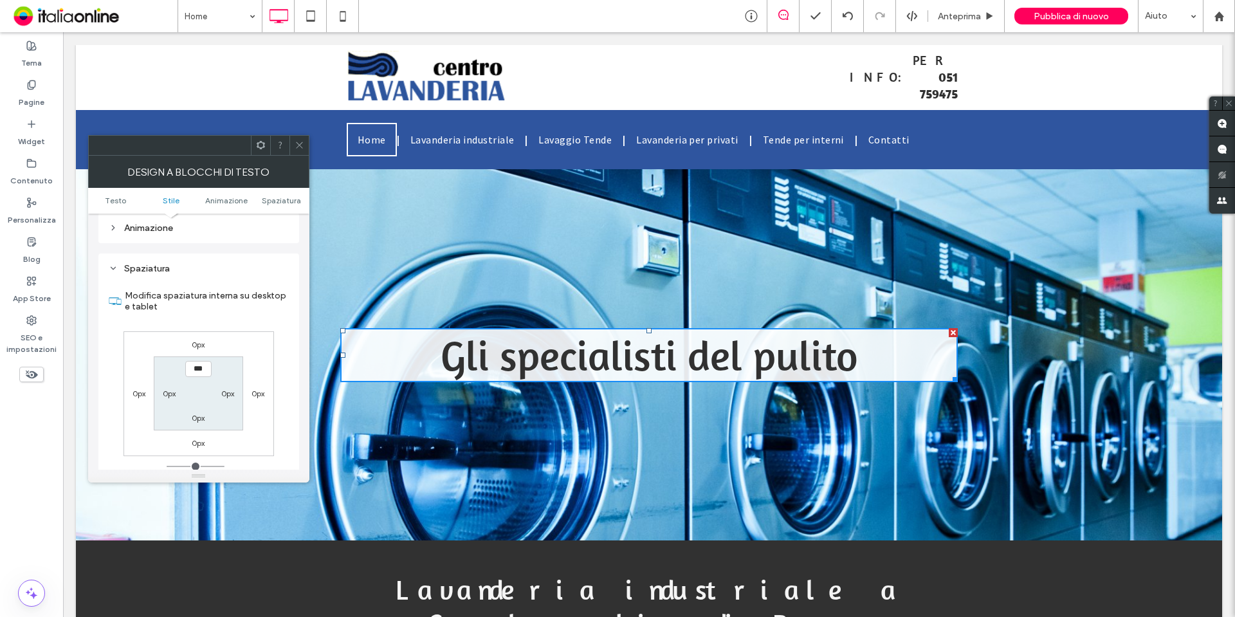
scroll to position [369, 0]
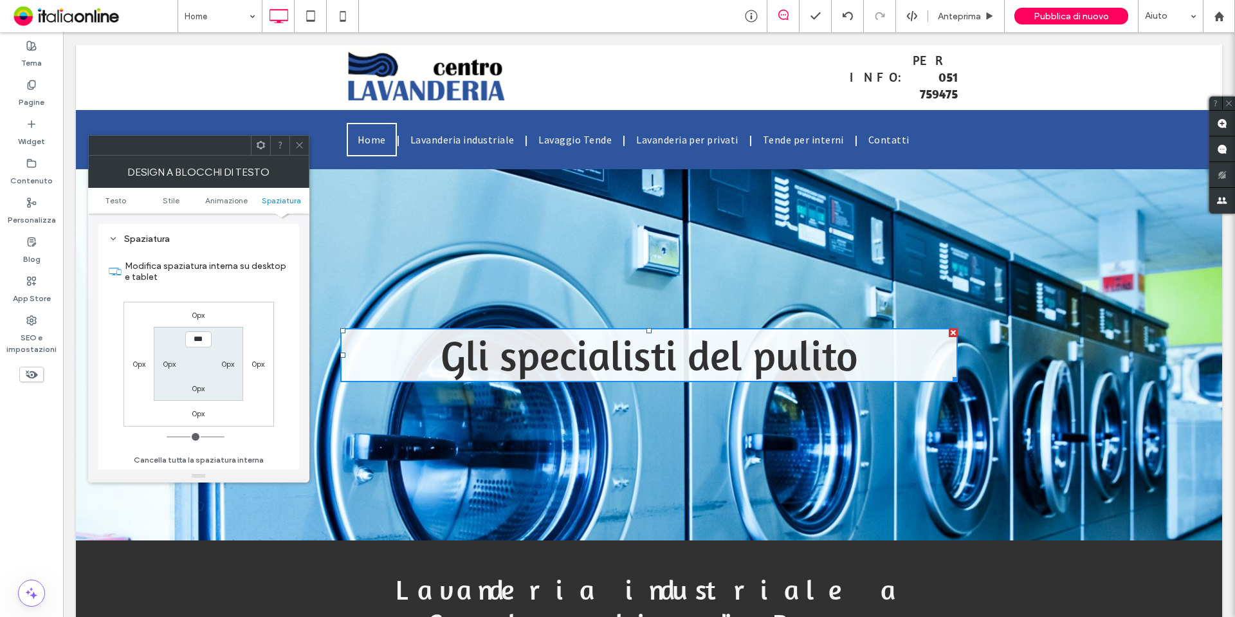
click at [199, 391] on label "0px" at bounding box center [198, 388] width 13 height 10
type input "**"
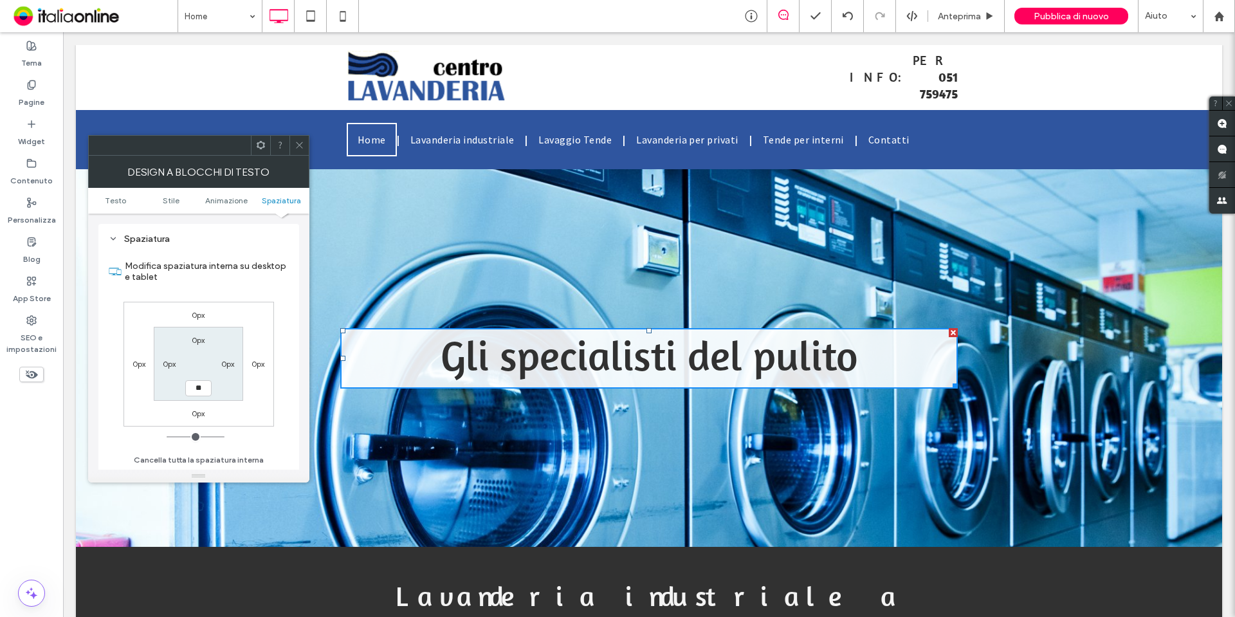
type input "**"
type input "****"
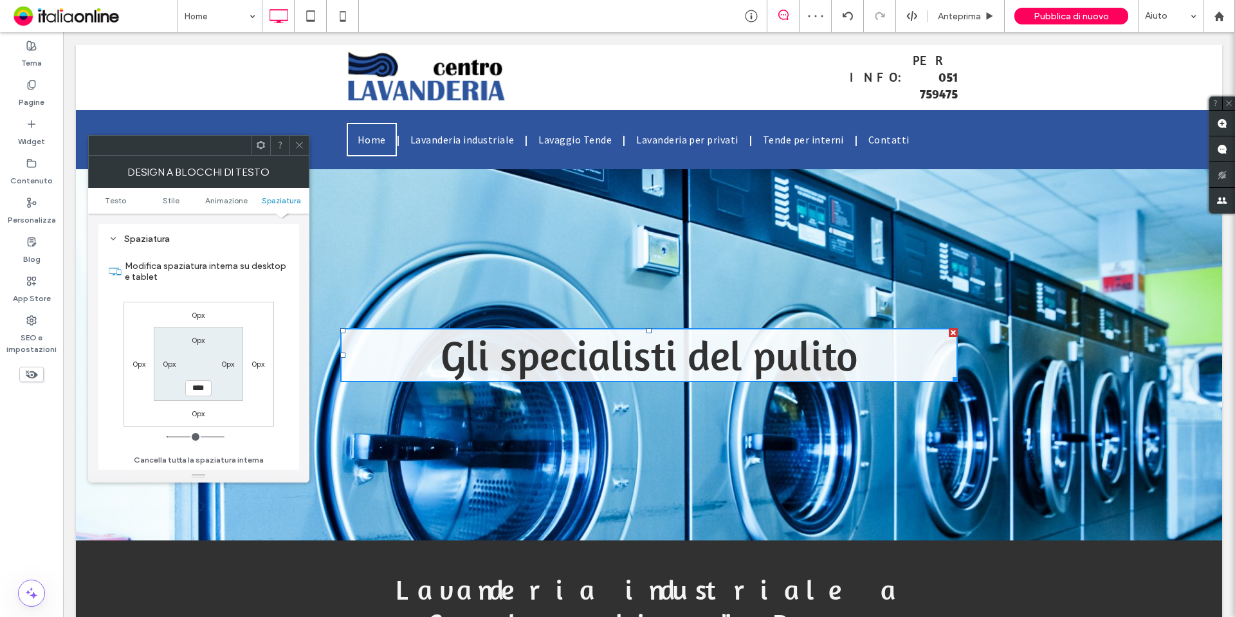
click at [205, 338] on label "0px" at bounding box center [198, 340] width 13 height 10
type input "*"
type input "**"
type input "****"
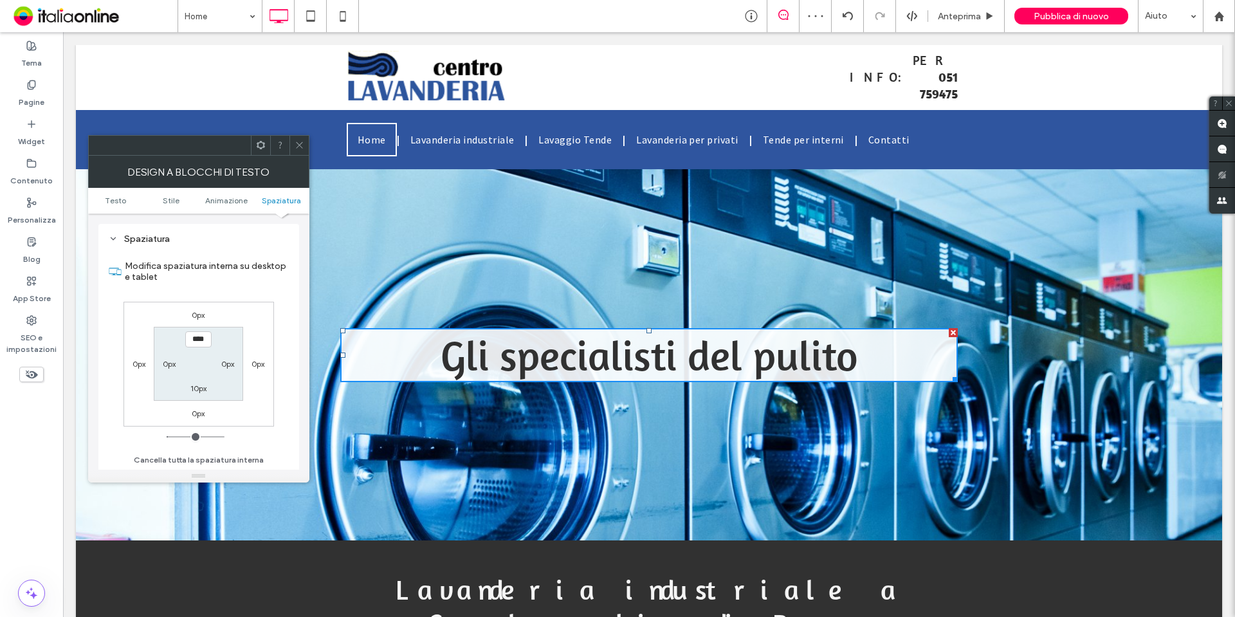
click at [201, 385] on label "10px" at bounding box center [198, 388] width 16 height 10
type input "**"
type input "****"
click at [195, 339] on label "10px" at bounding box center [198, 340] width 16 height 10
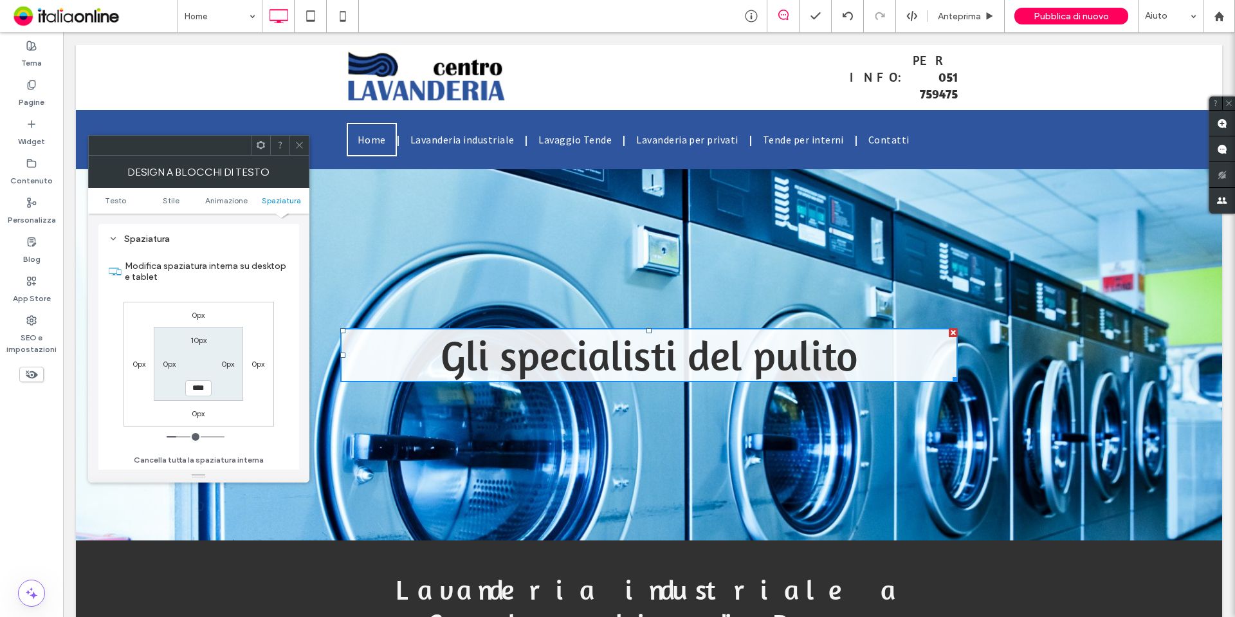
type input "**"
click at [195, 339] on input "****" at bounding box center [198, 339] width 26 height 16
type input "*"
type input "***"
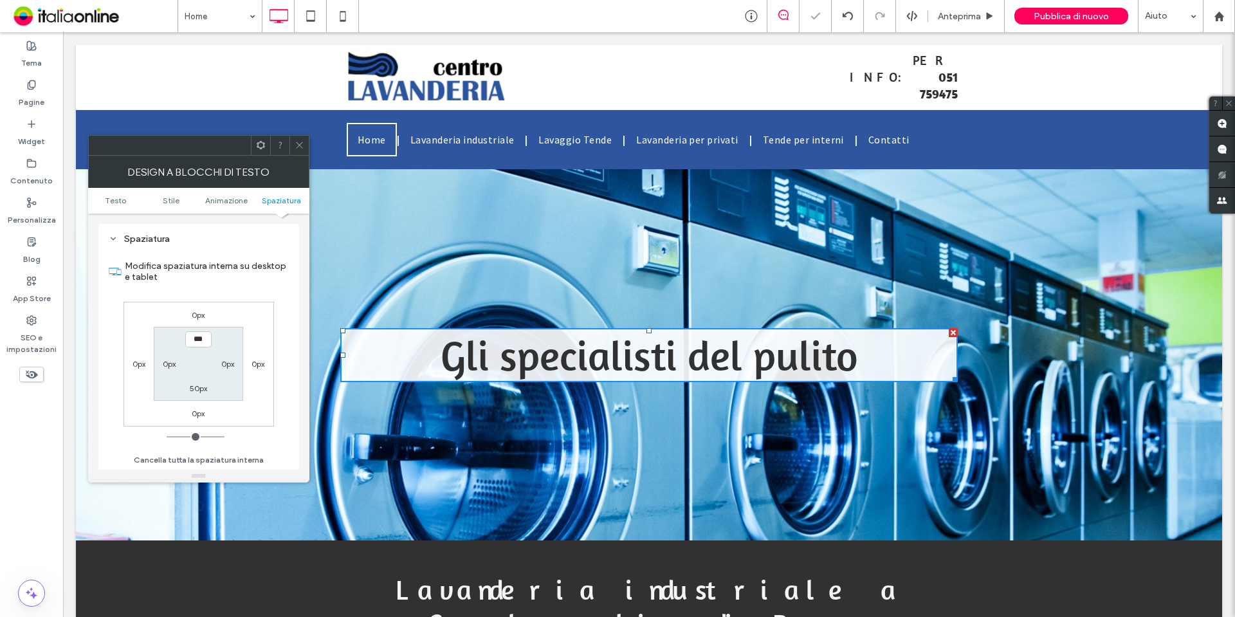
click at [187, 387] on div "50px" at bounding box center [199, 387] width 30 height 13
click at [199, 389] on label "50px" at bounding box center [198, 388] width 17 height 10
type input "**"
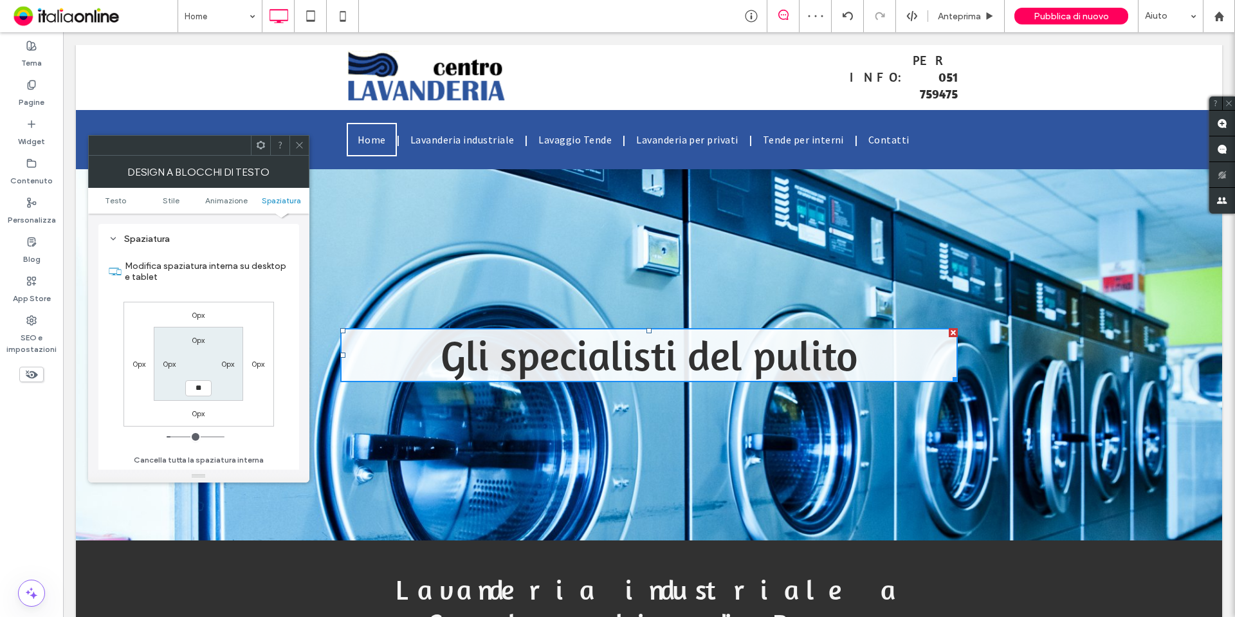
type input "****"
click at [299, 147] on icon at bounding box center [300, 145] width 10 height 10
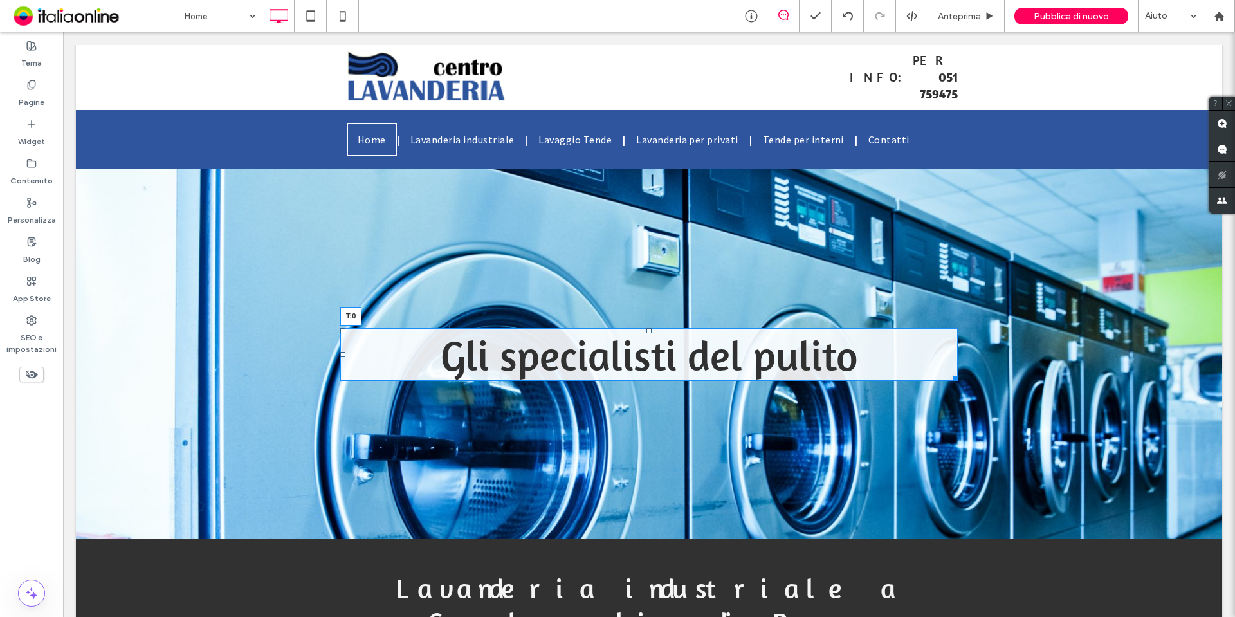
drag, startPoint x: 645, startPoint y: 327, endPoint x: 650, endPoint y: 320, distance: 9.3
click at [650, 320] on div "Gli specialisti del pulito T:0 Click To Paste Riga + Aggiungi sezione" at bounding box center [649, 354] width 1146 height 370
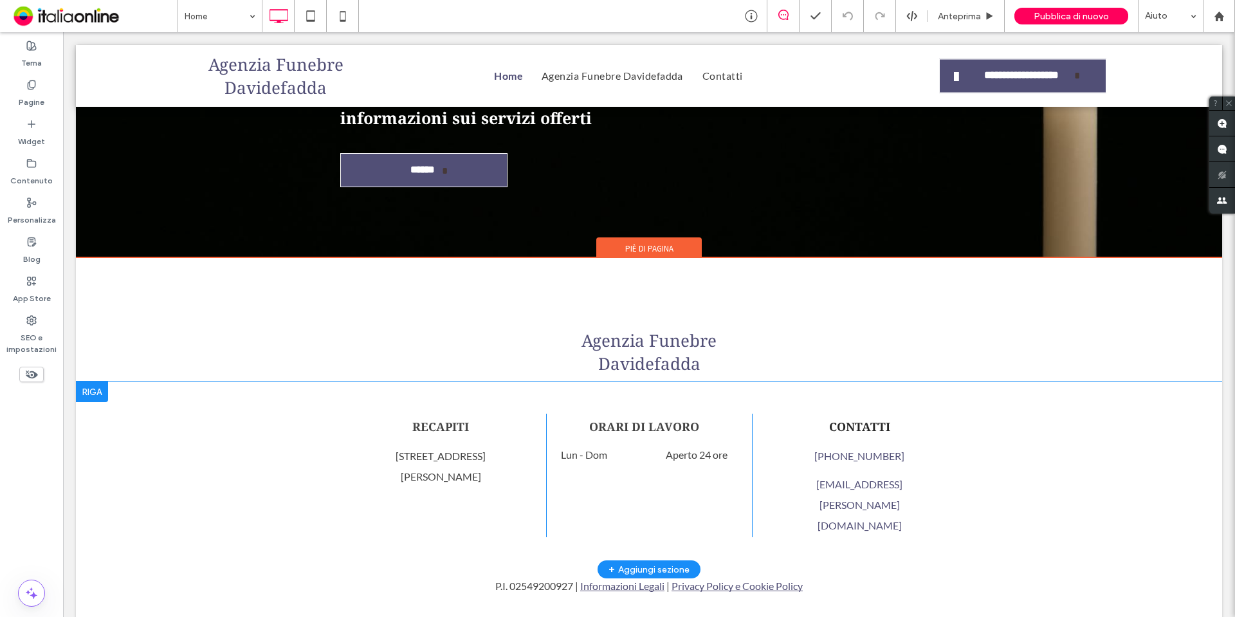
scroll to position [1940, 0]
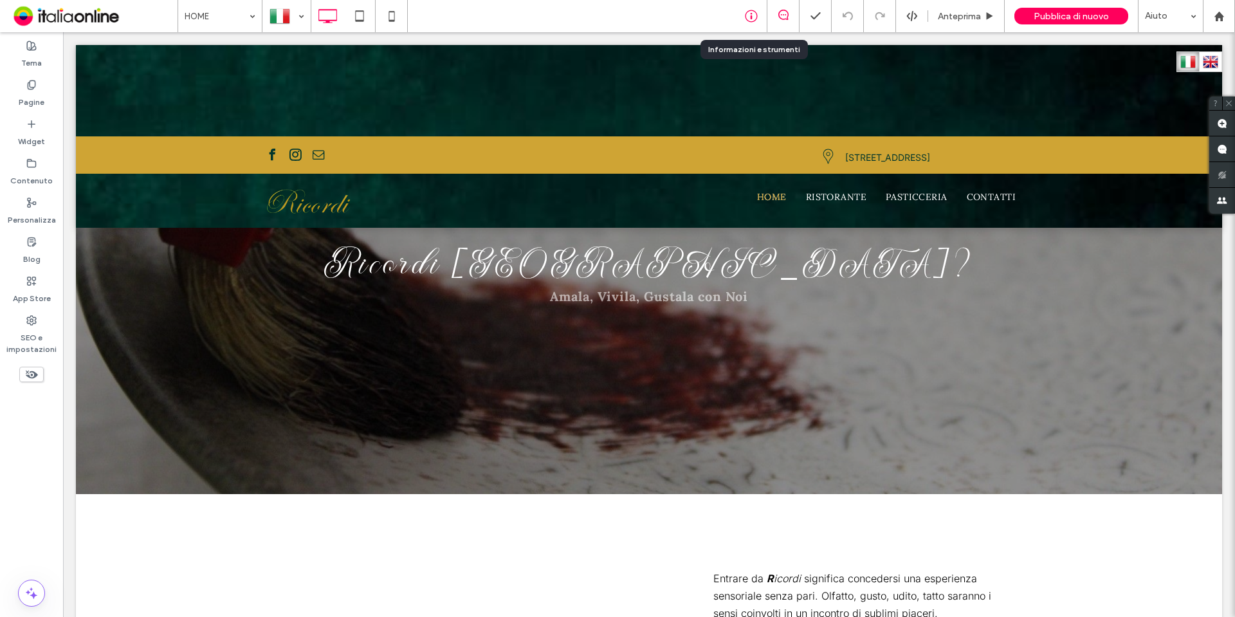
click at [758, 12] on icon at bounding box center [751, 16] width 13 height 13
